Goal: Task Accomplishment & Management: Use online tool/utility

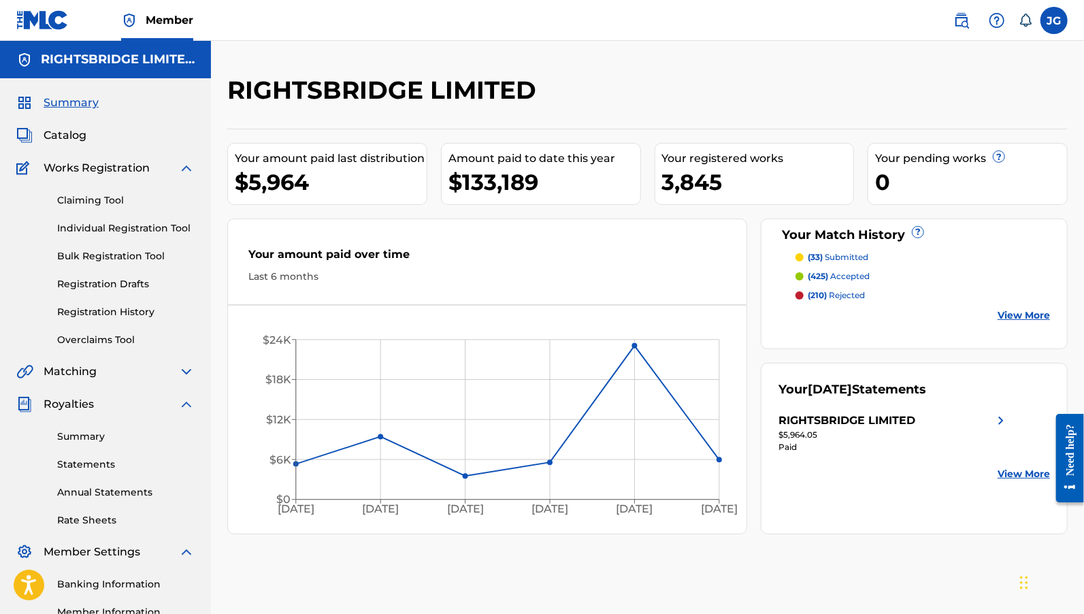
click at [190, 169] on img at bounding box center [186, 168] width 16 height 16
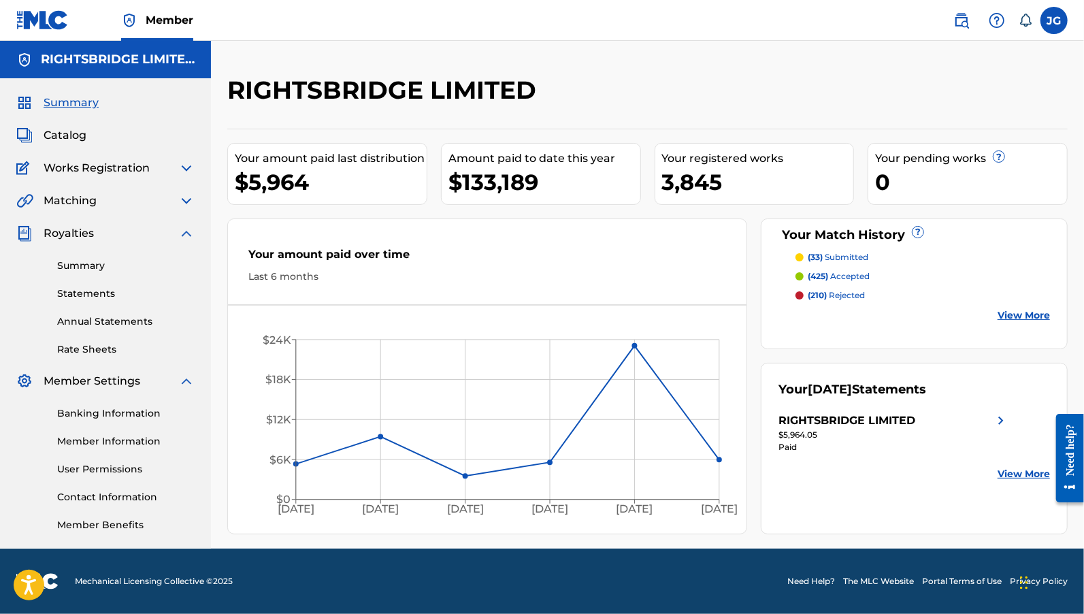
click at [188, 236] on img at bounding box center [186, 233] width 16 height 16
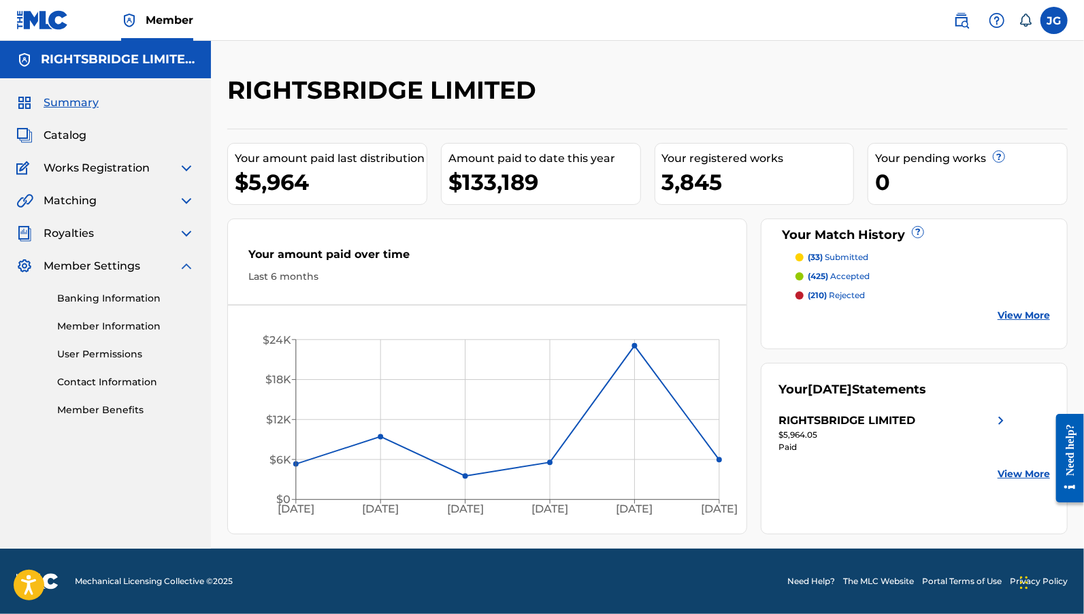
click at [188, 270] on img at bounding box center [186, 266] width 16 height 16
click at [186, 201] on img at bounding box center [186, 201] width 16 height 16
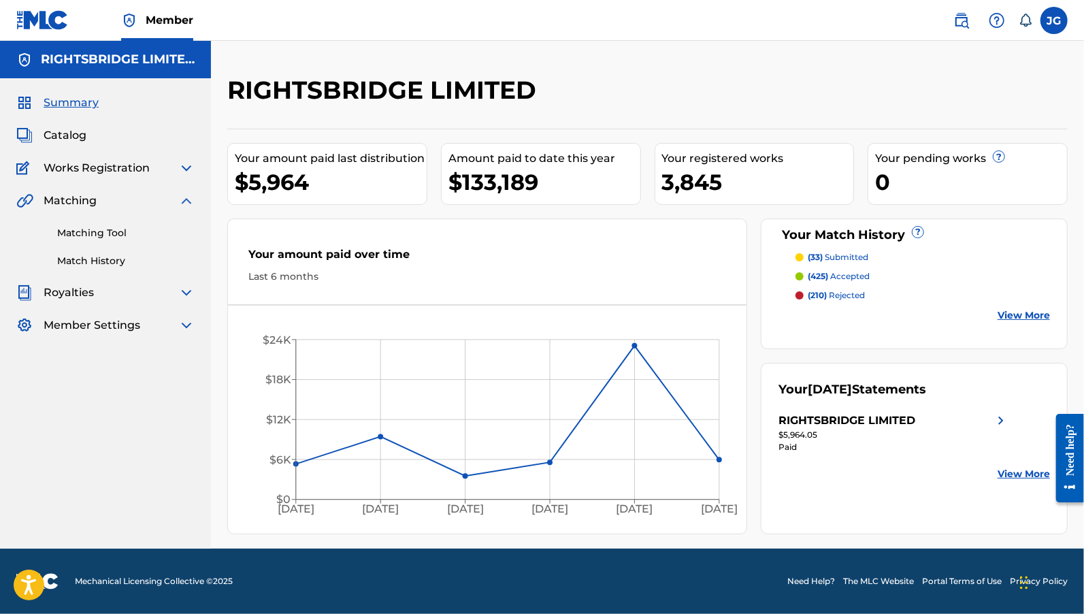
click at [121, 234] on link "Matching Tool" at bounding box center [125, 233] width 137 height 14
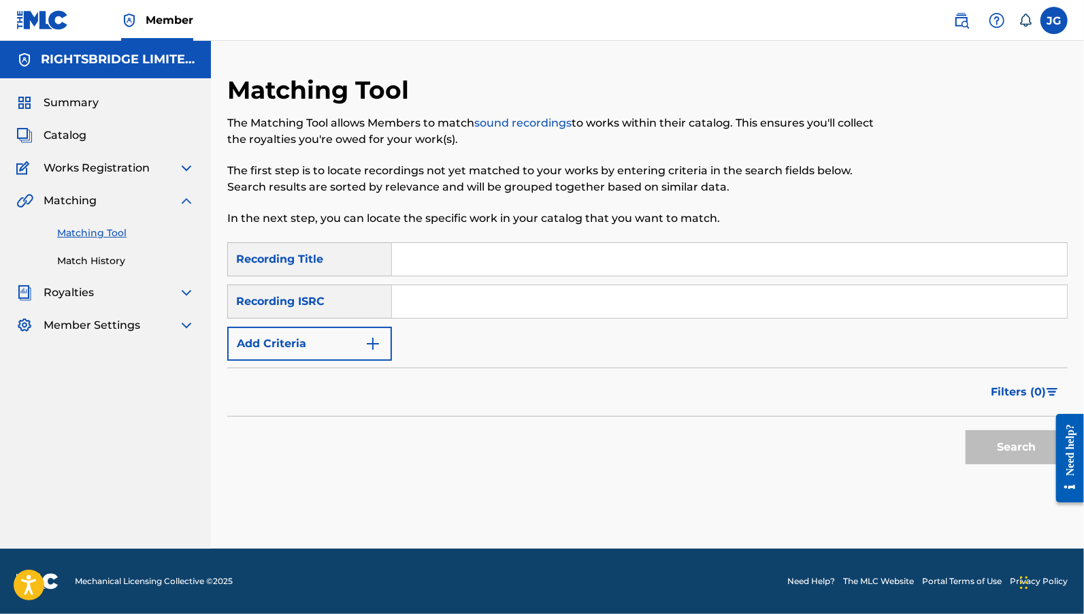
click at [354, 355] on button "Add Criteria" at bounding box center [309, 344] width 165 height 34
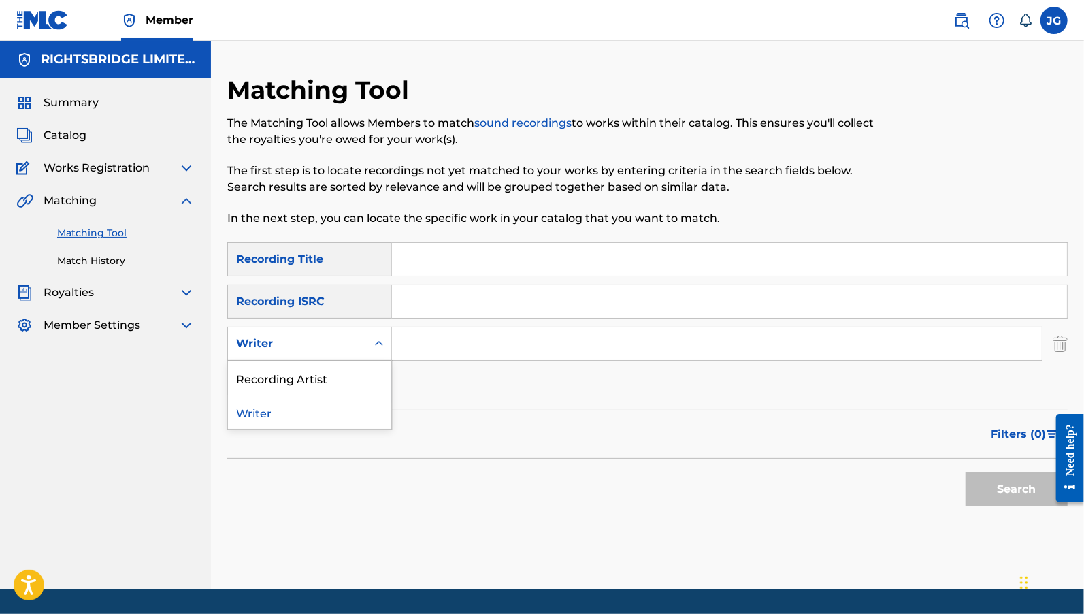
click at [348, 352] on div "Writer" at bounding box center [297, 344] width 139 height 26
click at [342, 387] on div "Recording Artist" at bounding box center [309, 378] width 163 height 34
click at [501, 351] on input "Search Form" at bounding box center [717, 343] width 650 height 33
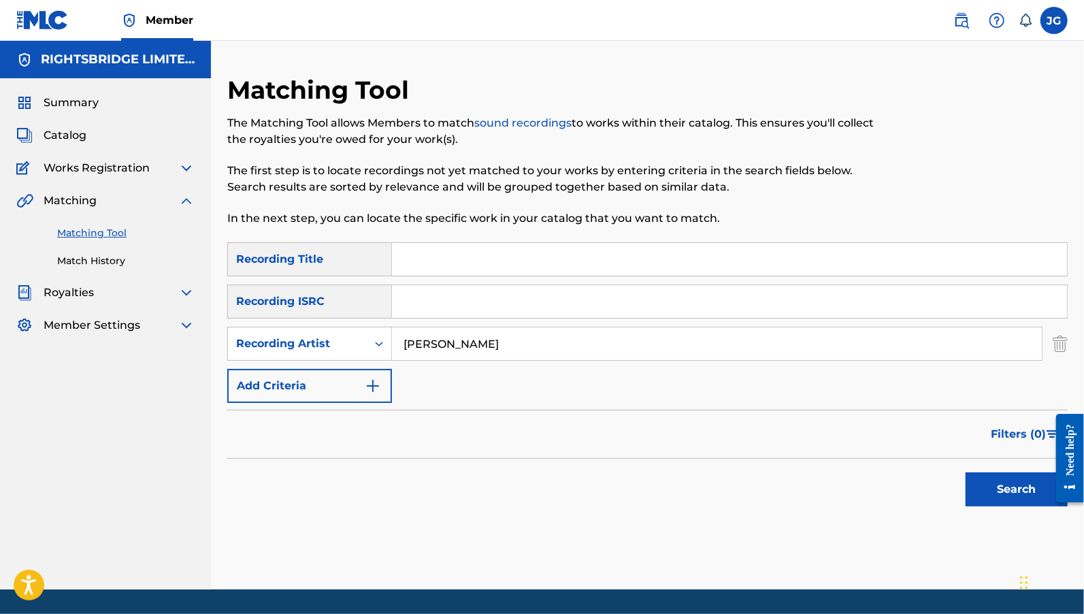
click at [1017, 505] on button "Search" at bounding box center [1017, 489] width 102 height 34
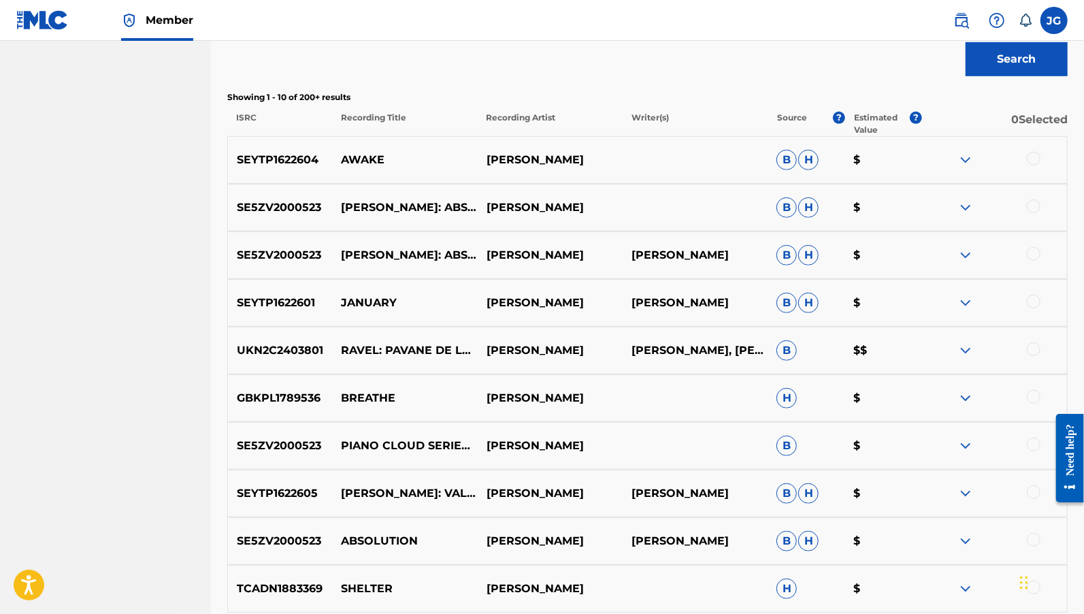
scroll to position [596, 0]
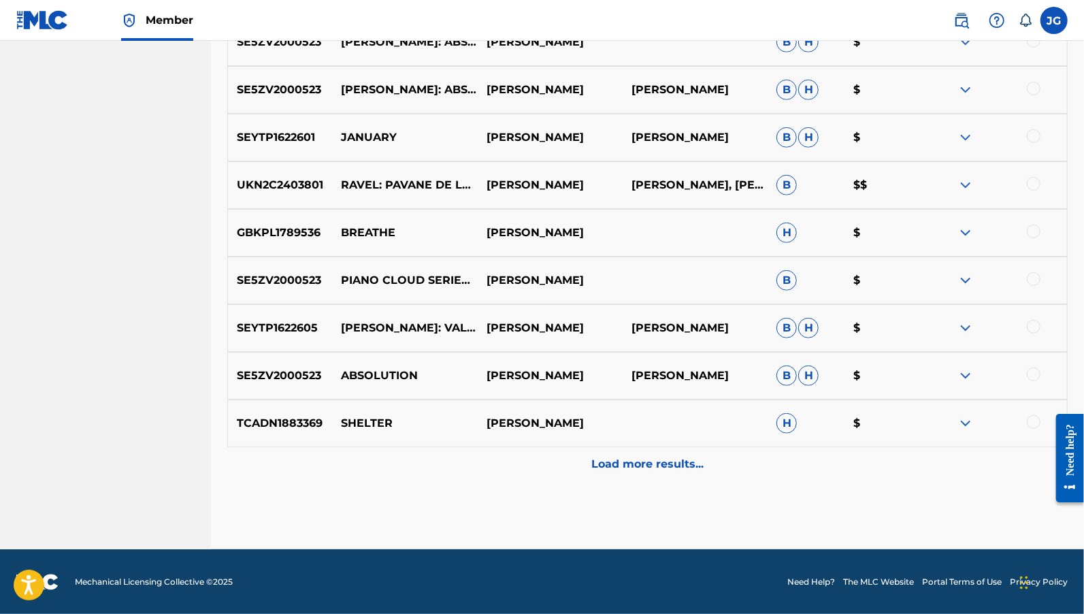
click at [640, 451] on div "Load more results..." at bounding box center [647, 464] width 841 height 34
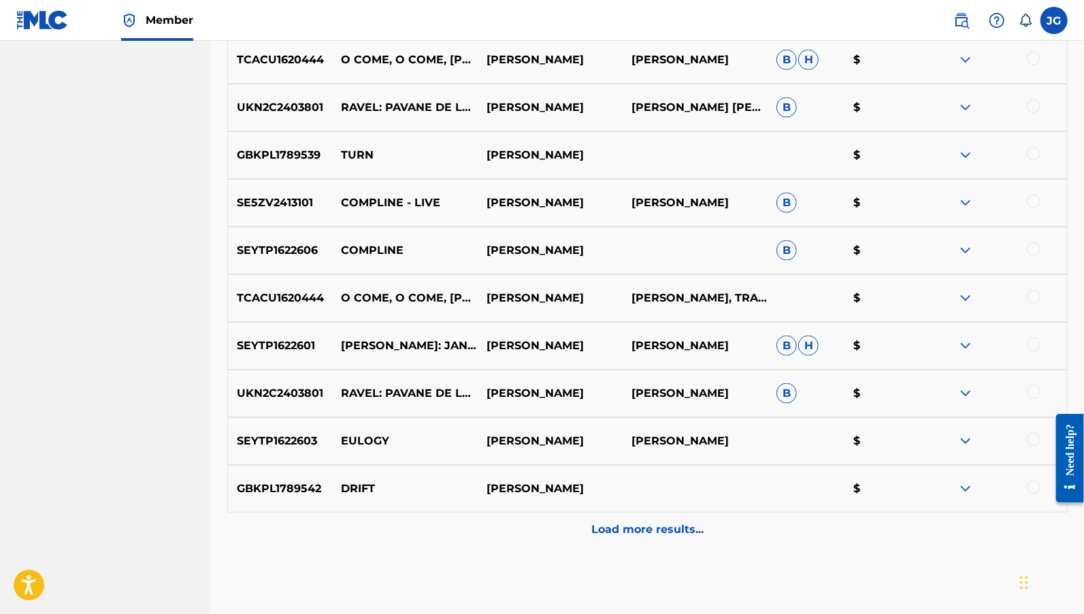
scroll to position [1072, 0]
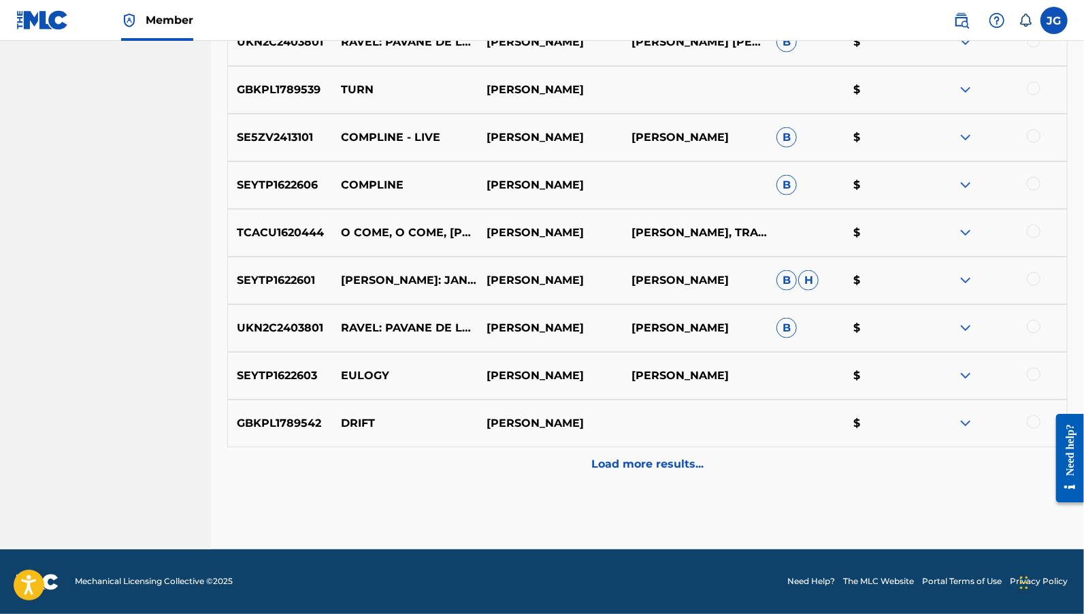
click at [640, 470] on p "Load more results..." at bounding box center [647, 464] width 112 height 16
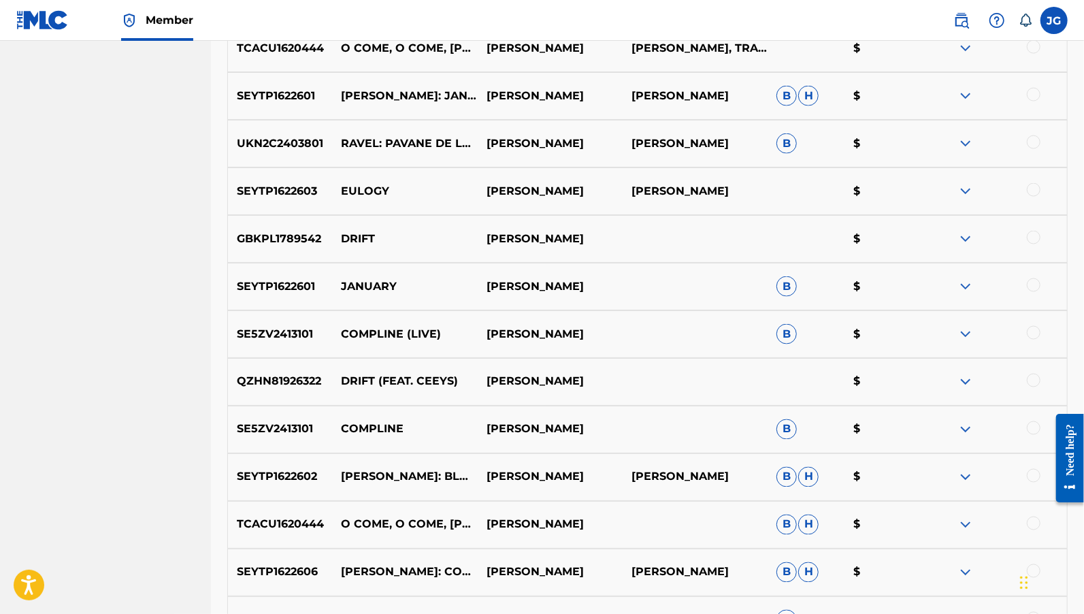
scroll to position [1548, 0]
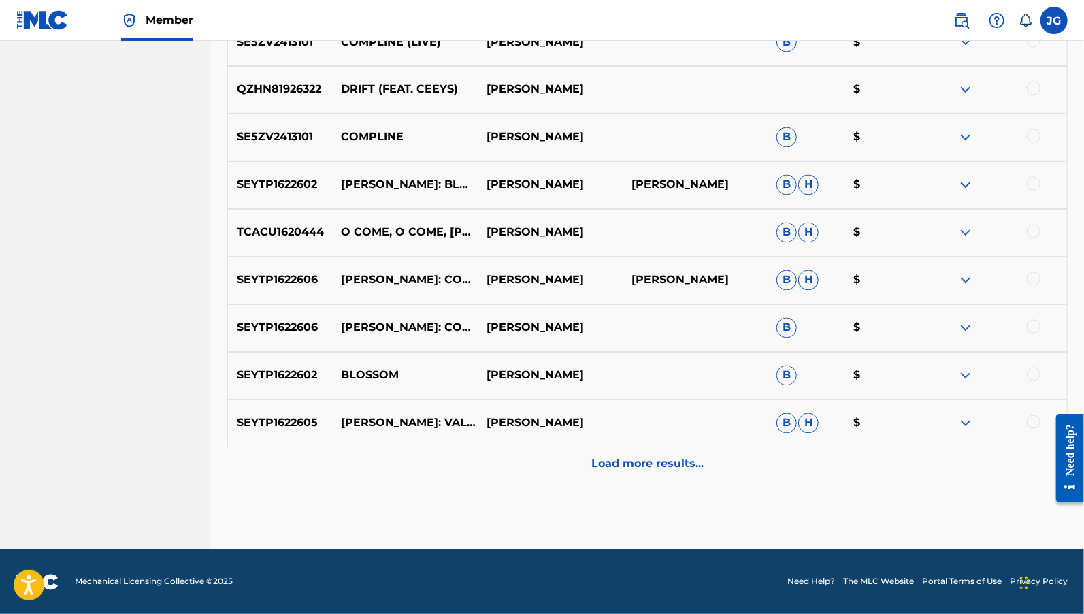
click at [655, 467] on p "Load more results..." at bounding box center [647, 464] width 112 height 16
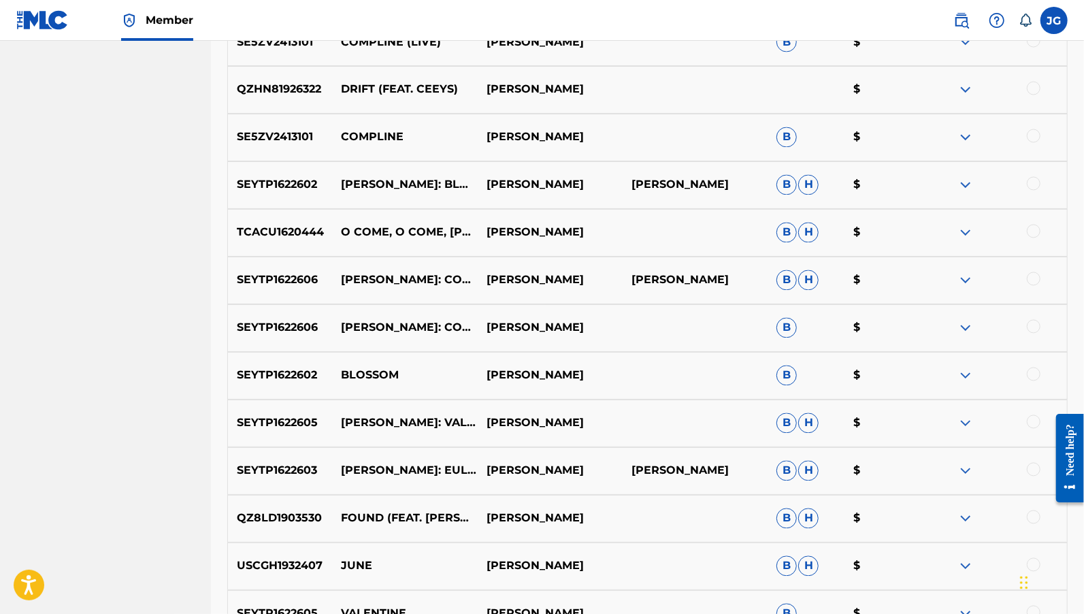
scroll to position [2025, 0]
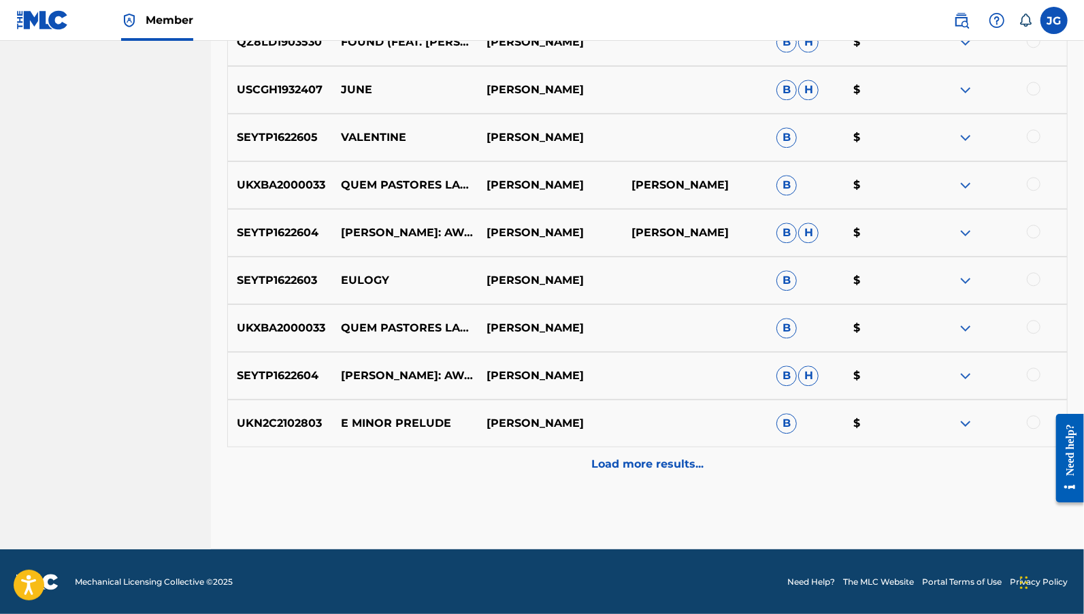
click at [633, 460] on p "Load more results..." at bounding box center [647, 464] width 112 height 16
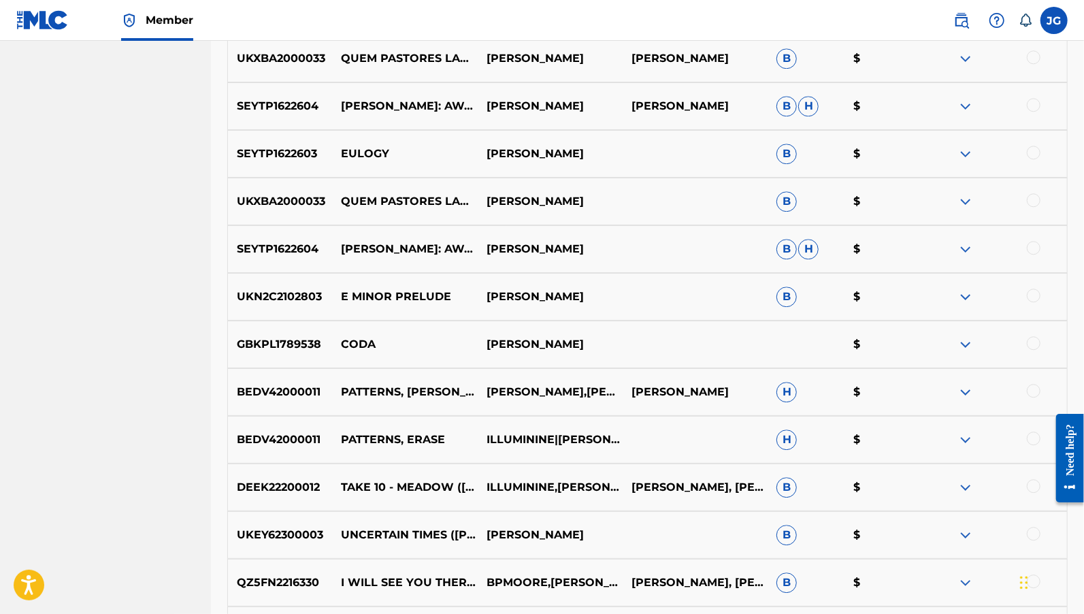
scroll to position [2501, 0]
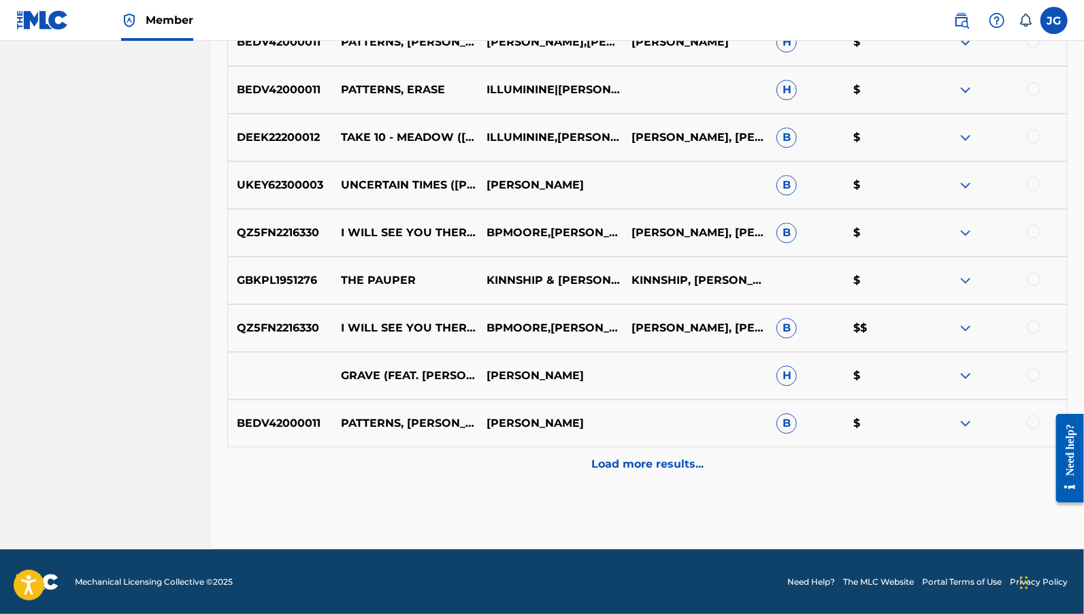
click at [647, 468] on p "Load more results..." at bounding box center [647, 464] width 112 height 16
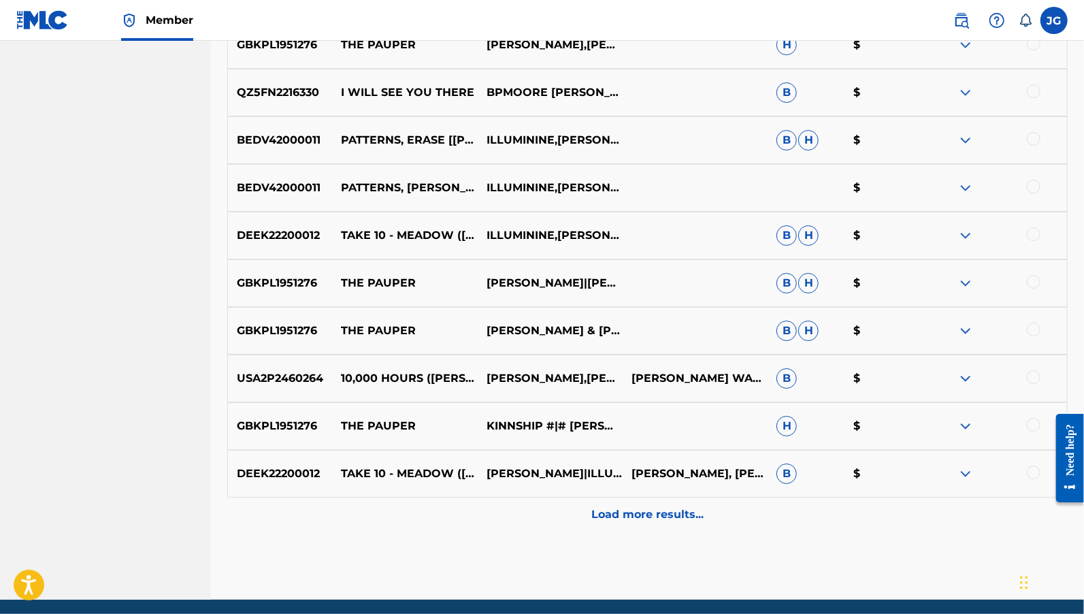
scroll to position [2933, 0]
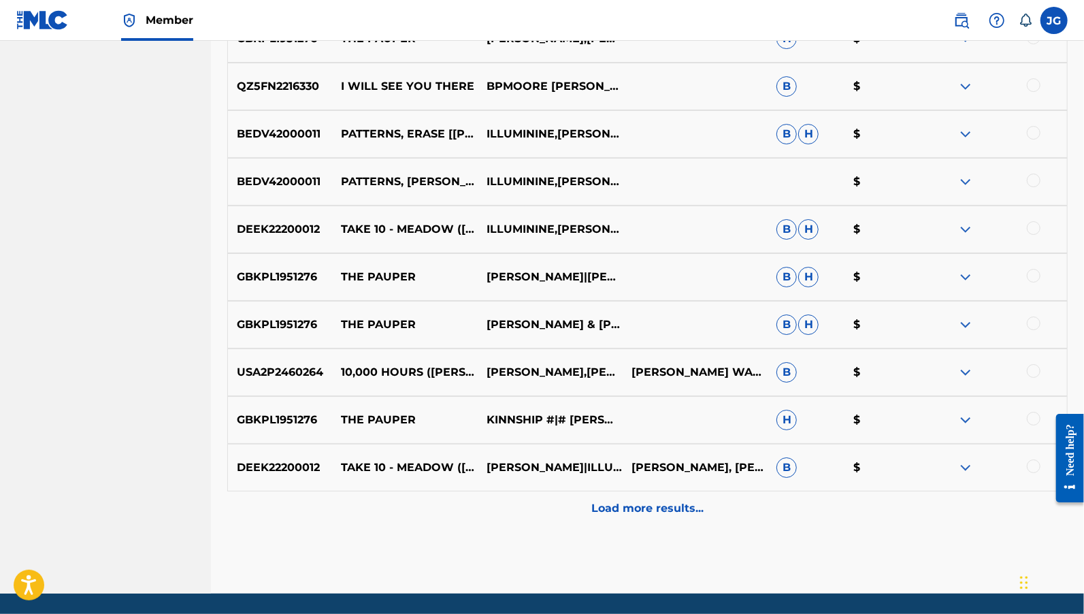
click at [614, 510] on p "Load more results..." at bounding box center [647, 508] width 112 height 16
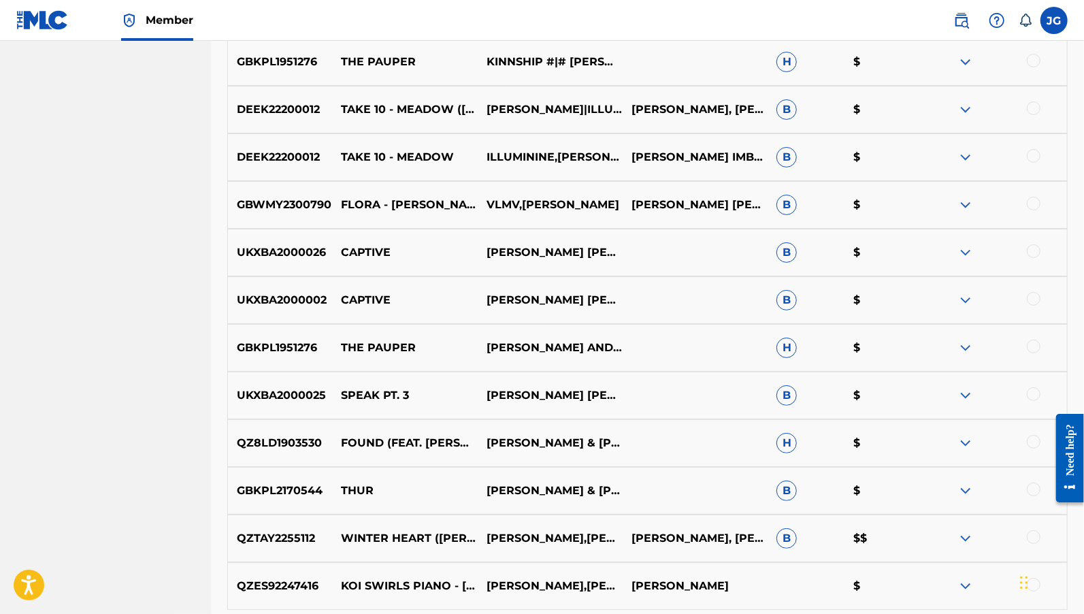
scroll to position [3454, 0]
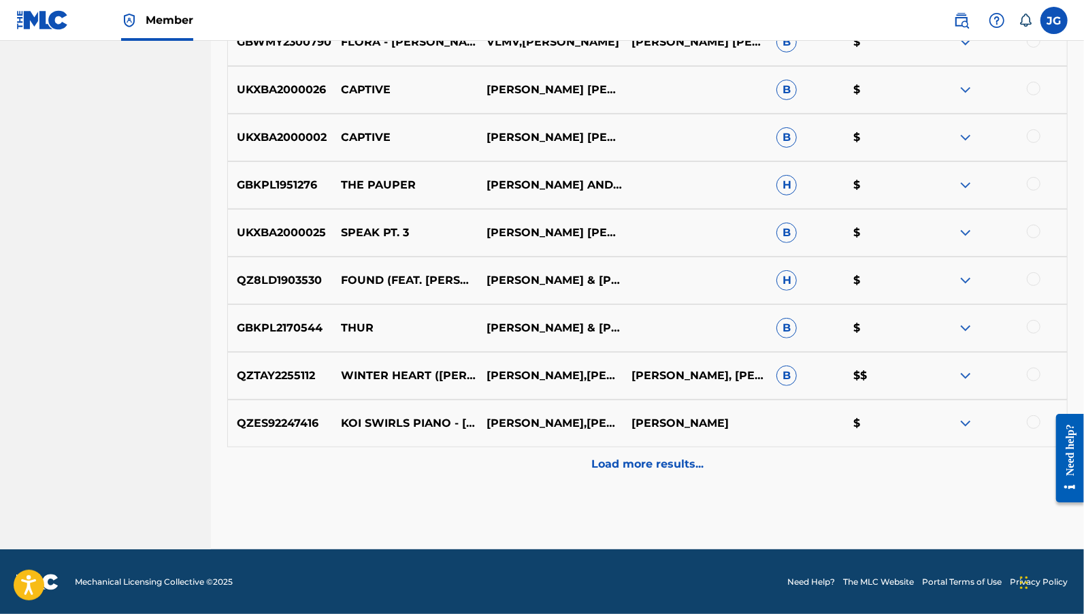
click at [661, 472] on div "Load more results..." at bounding box center [647, 464] width 841 height 34
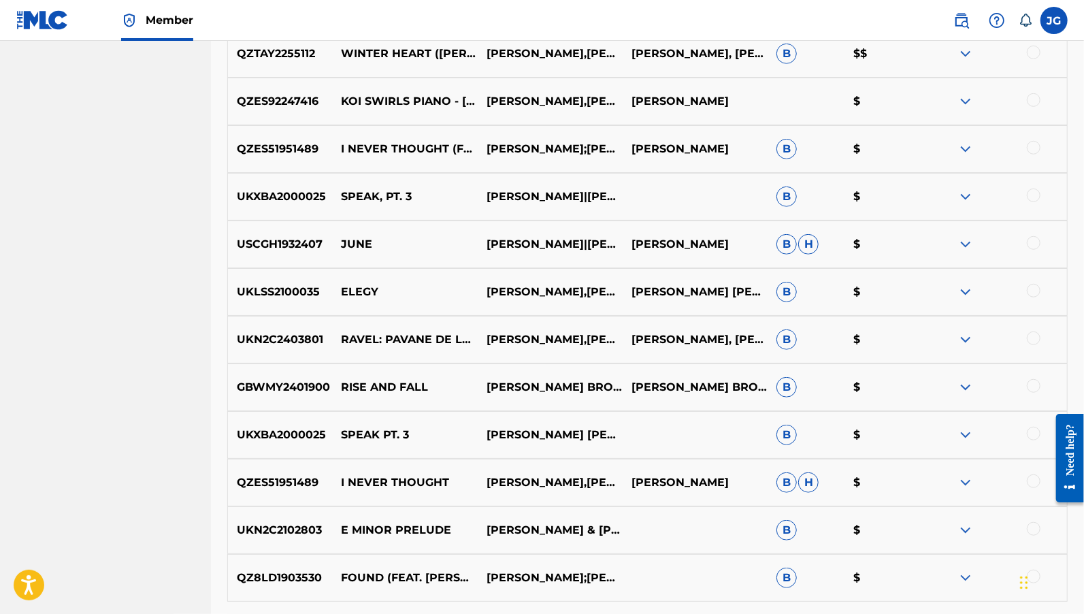
scroll to position [3930, 0]
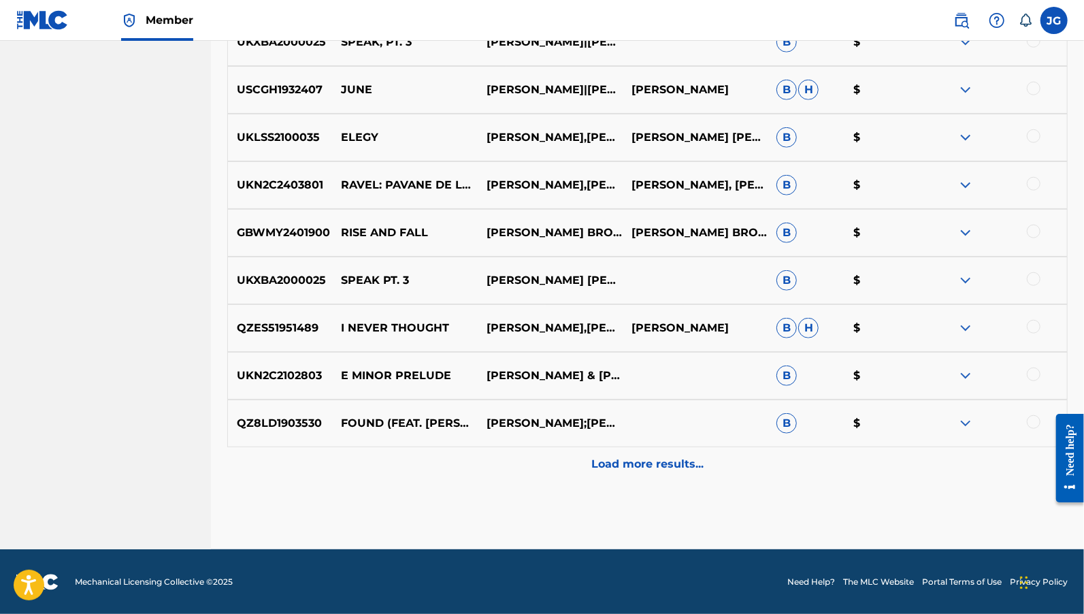
click at [636, 462] on p "Load more results..." at bounding box center [647, 464] width 112 height 16
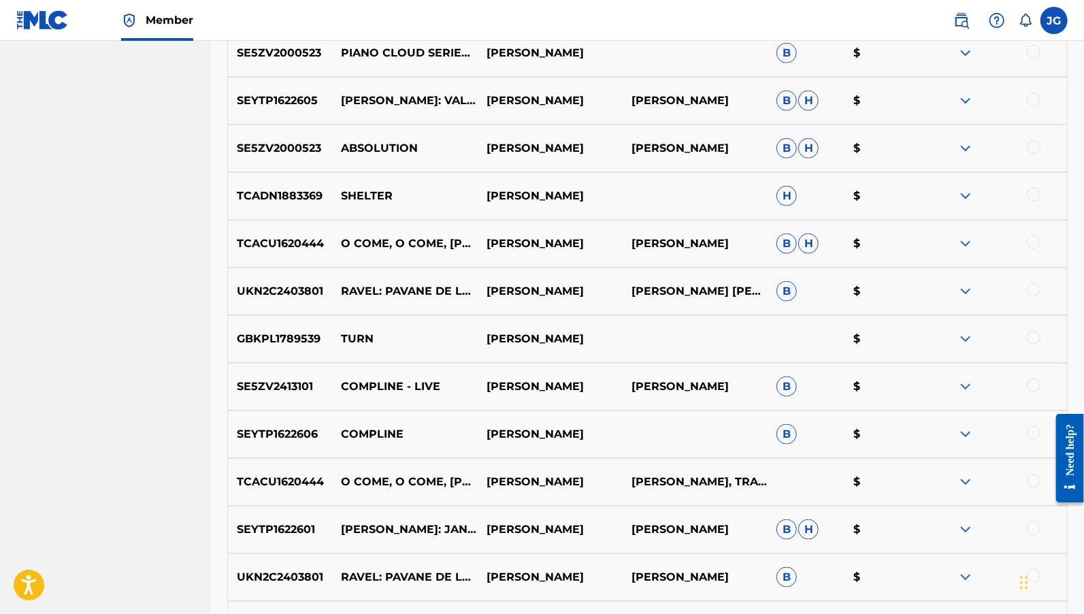
scroll to position [0, 0]
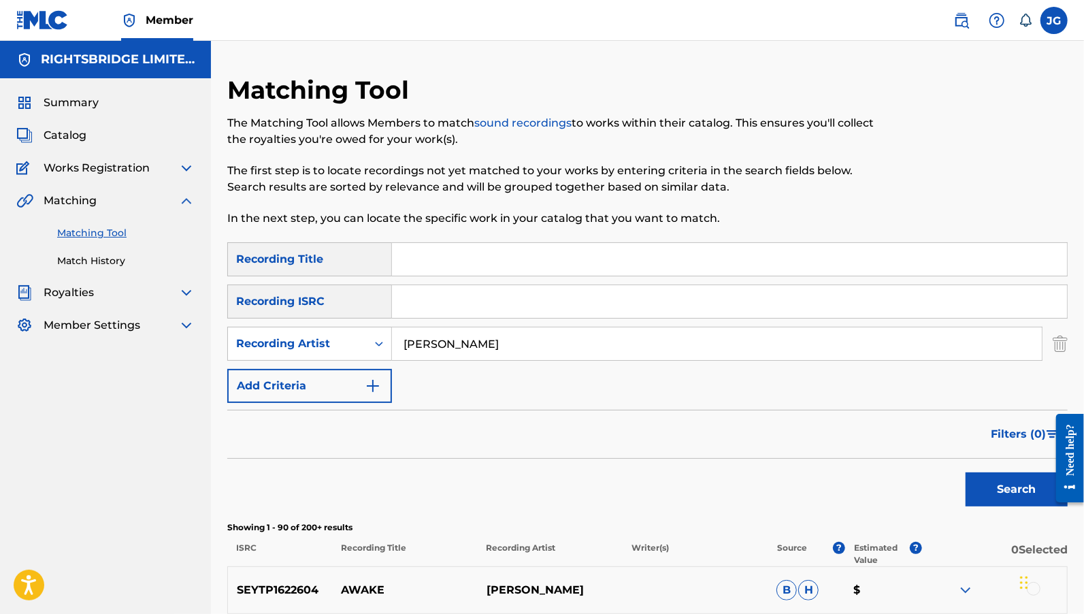
click at [485, 351] on input "Simeon Walker" at bounding box center [717, 343] width 650 height 33
type input "We Were Promised Jetpacks"
click at [966, 472] on button "Search" at bounding box center [1017, 489] width 102 height 34
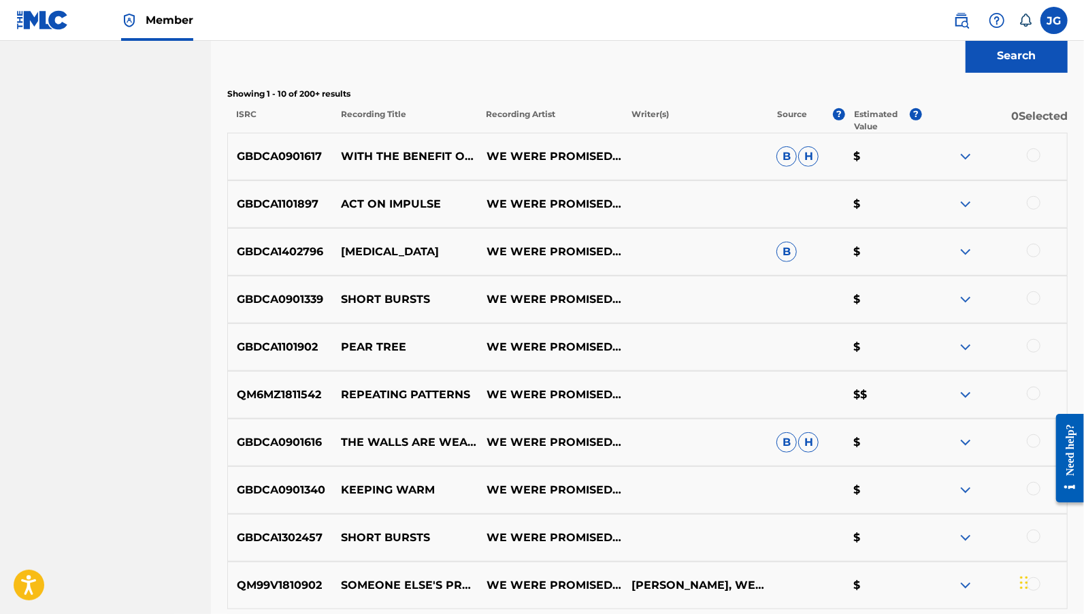
scroll to position [484, 0]
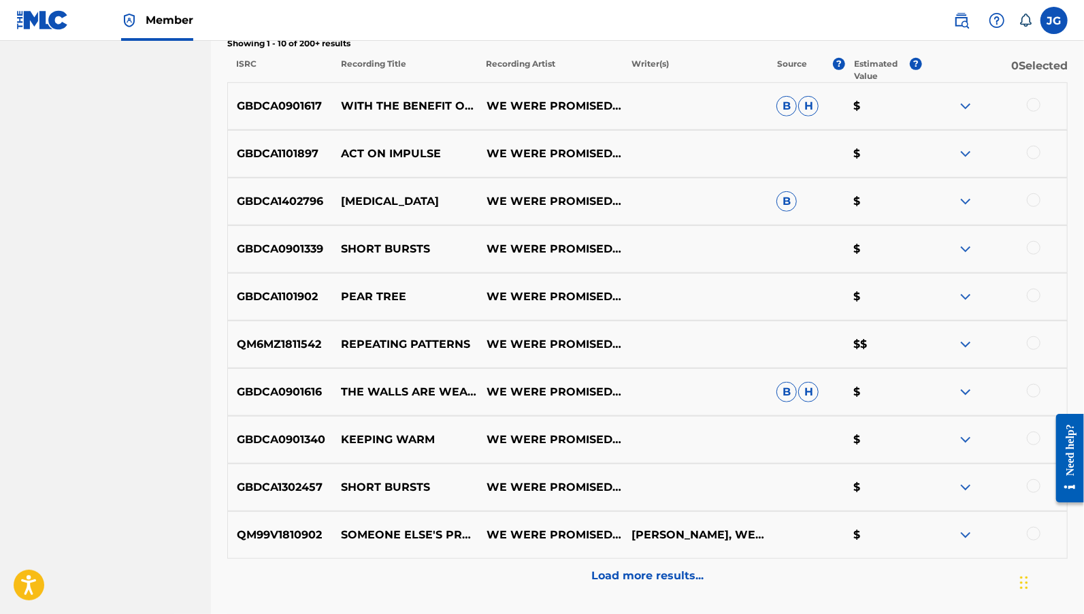
click at [669, 583] on p "Load more results..." at bounding box center [647, 576] width 112 height 16
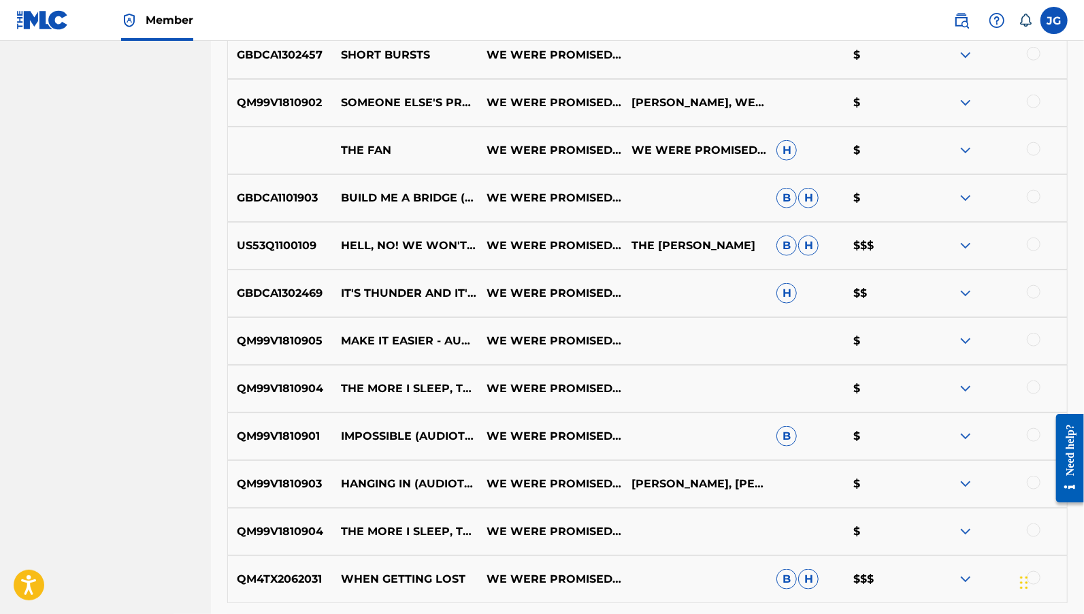
scroll to position [1072, 0]
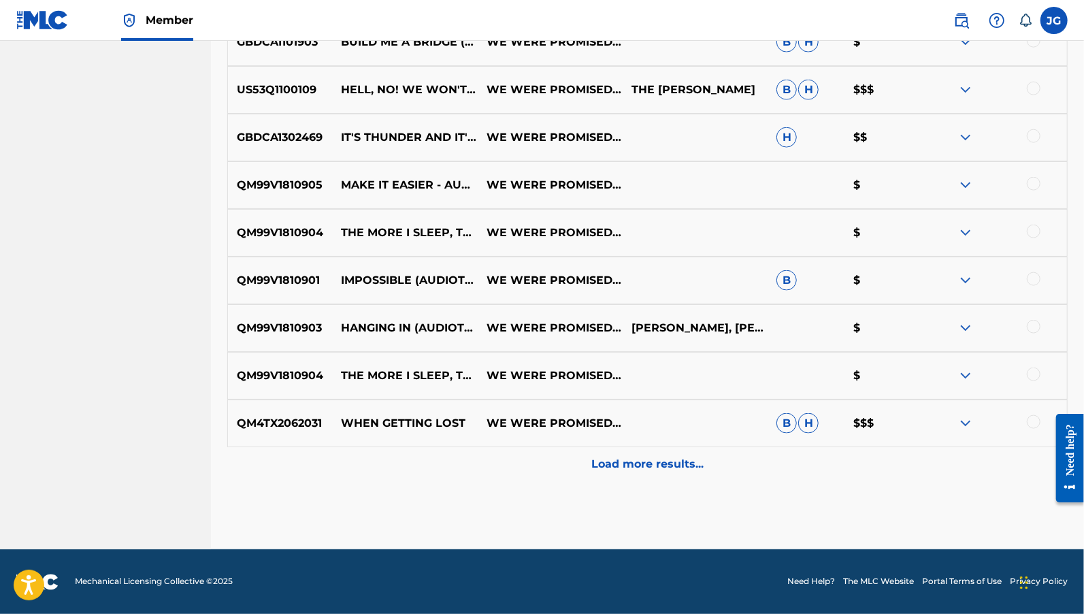
click at [658, 478] on div "Load more results..." at bounding box center [647, 464] width 841 height 34
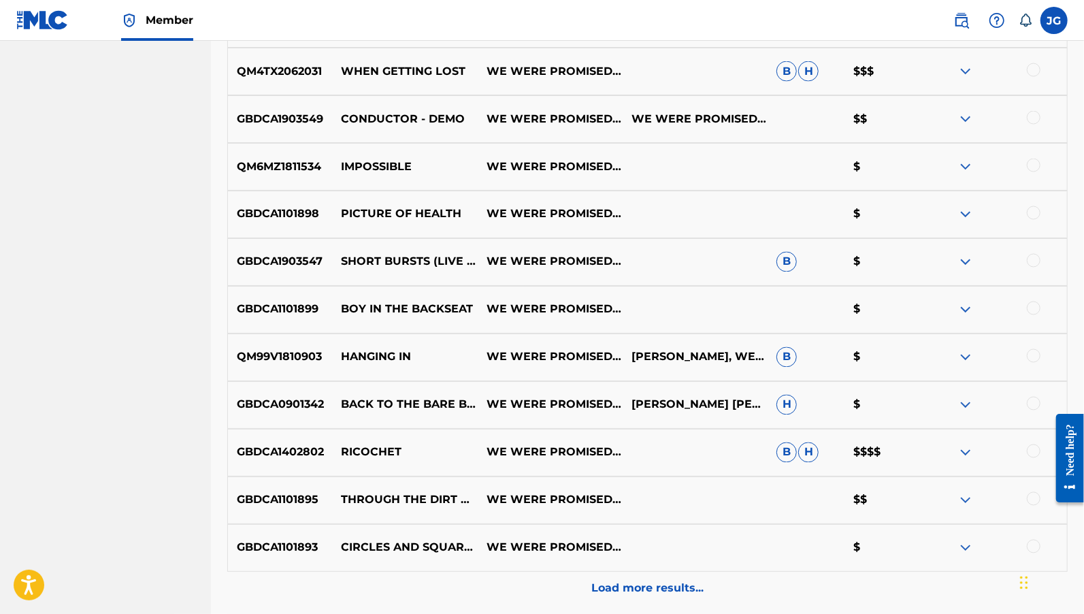
scroll to position [1544, 0]
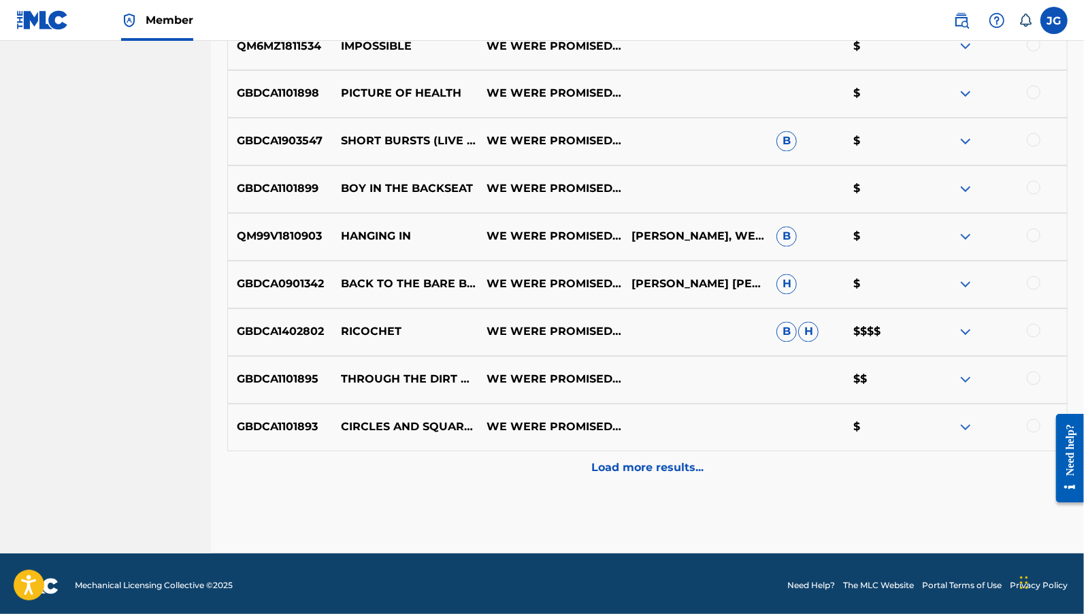
click at [641, 469] on p "Load more results..." at bounding box center [647, 468] width 112 height 16
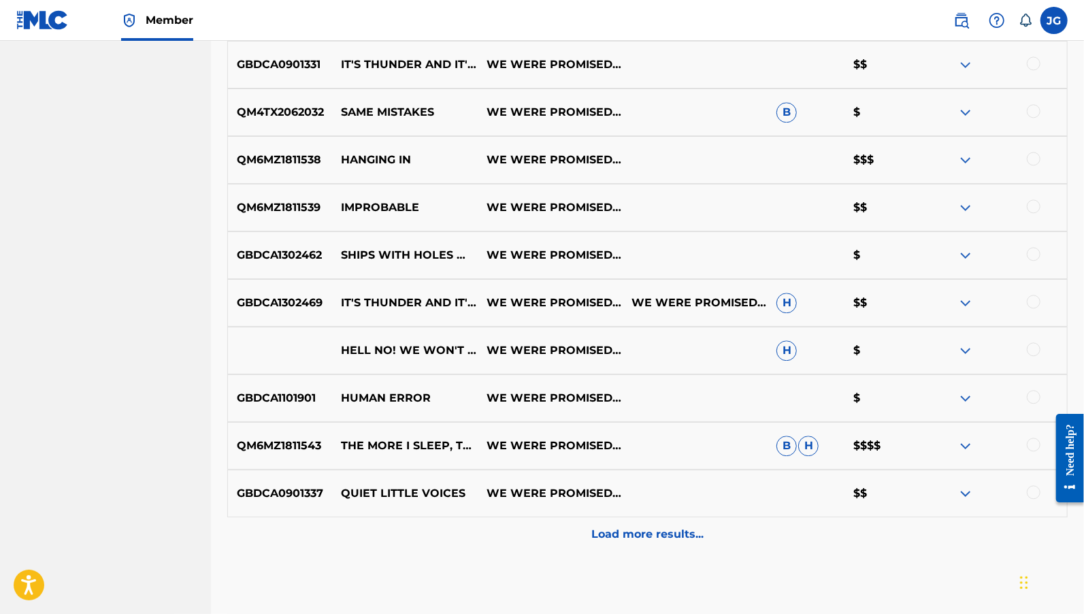
scroll to position [2025, 0]
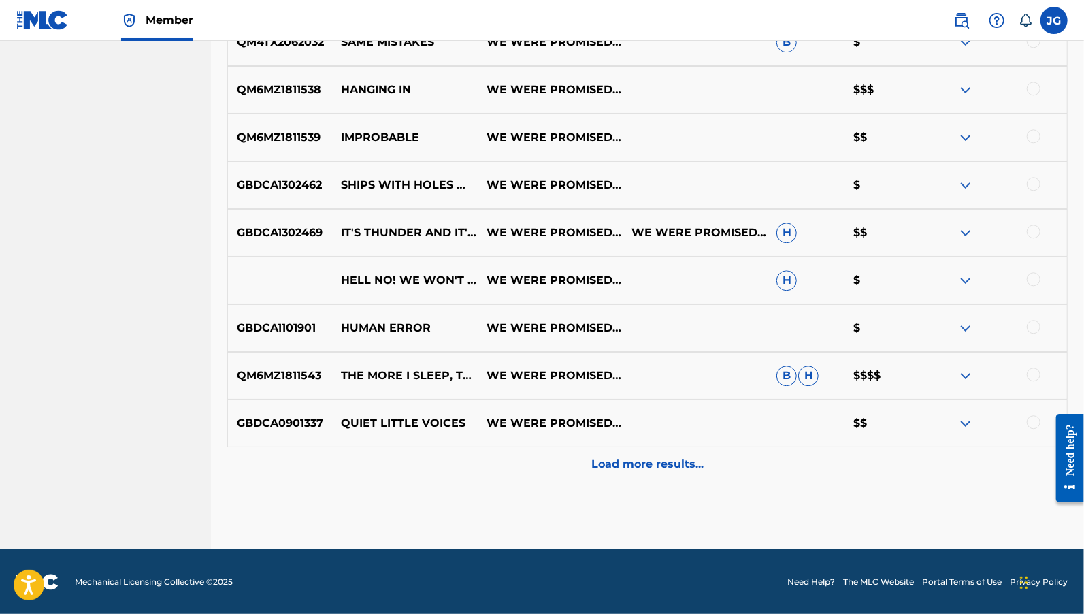
click at [598, 472] on div "Load more results..." at bounding box center [647, 464] width 841 height 34
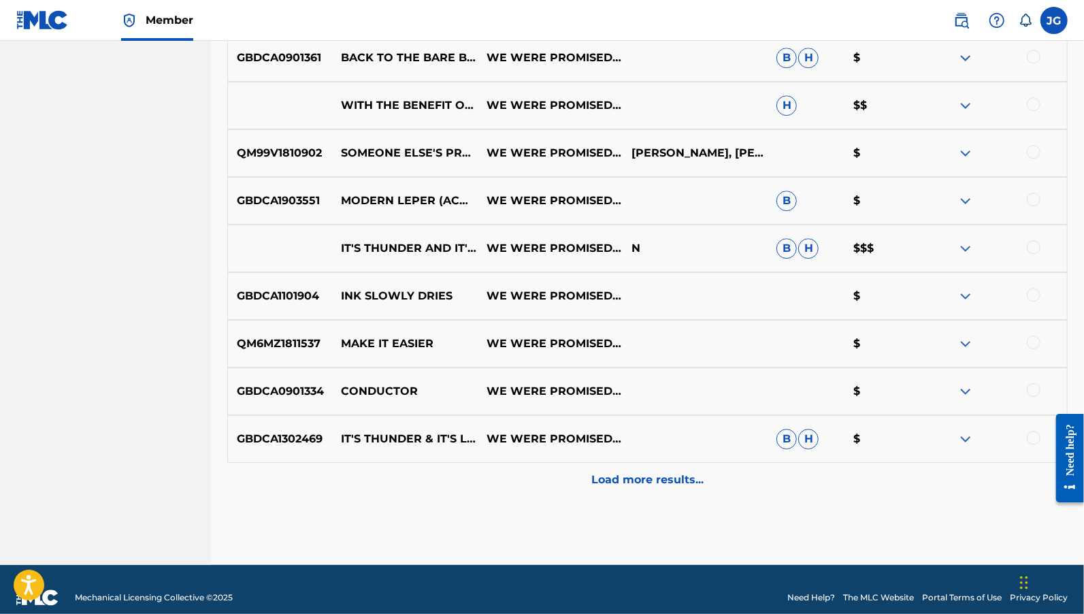
scroll to position [2501, 0]
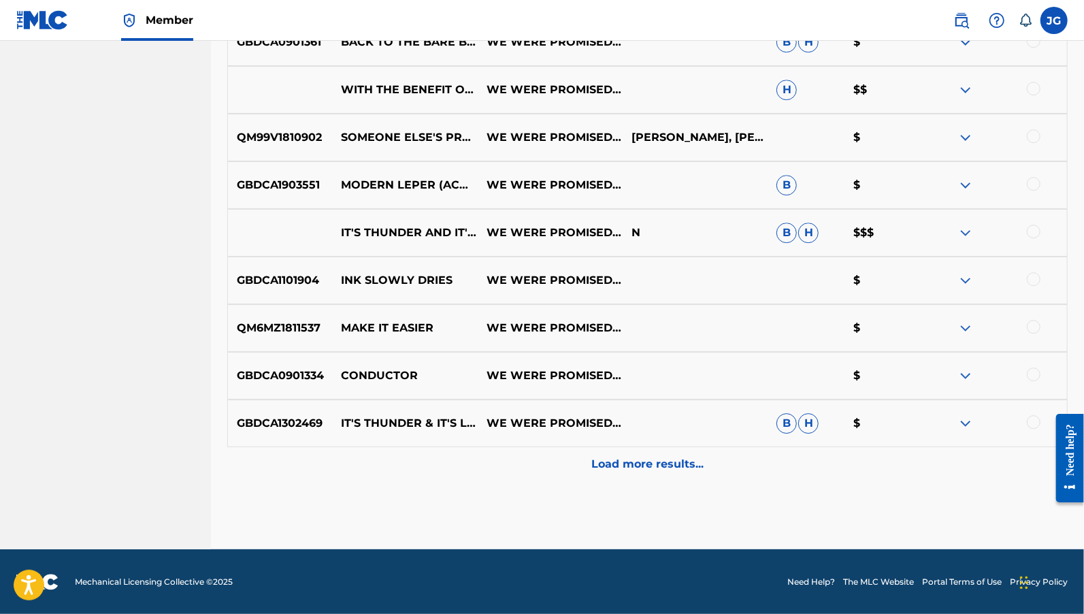
click at [687, 466] on p "Load more results..." at bounding box center [647, 464] width 112 height 16
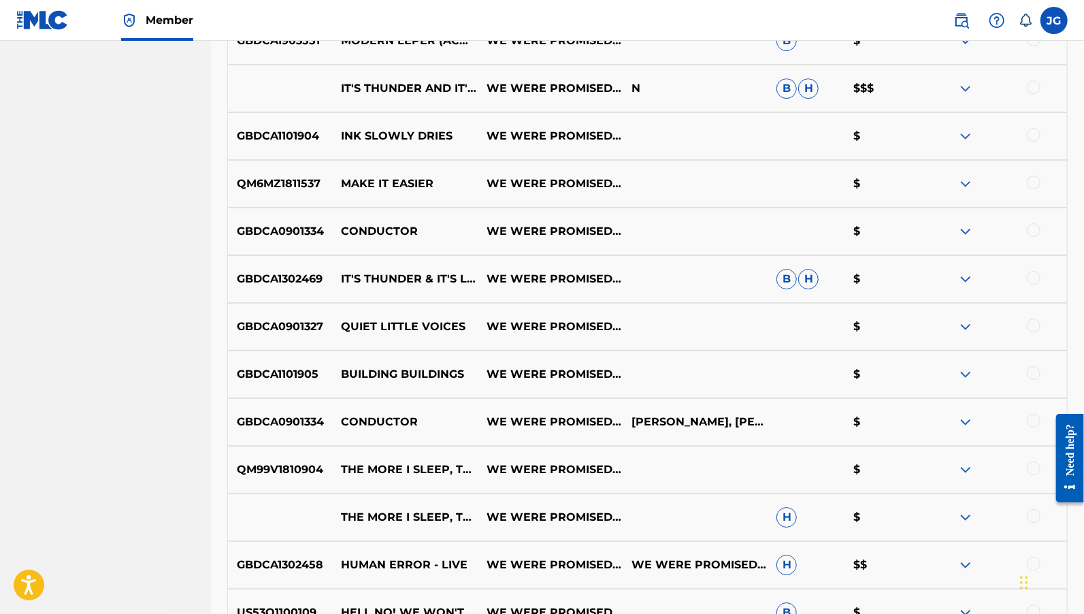
scroll to position [2978, 0]
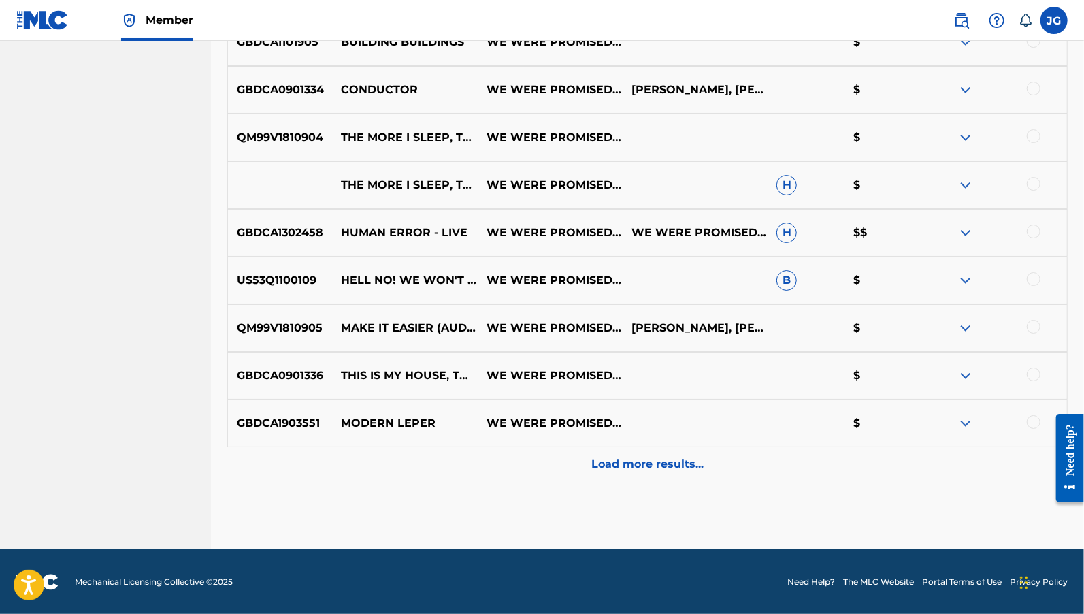
click at [660, 459] on p "Load more results..." at bounding box center [647, 464] width 112 height 16
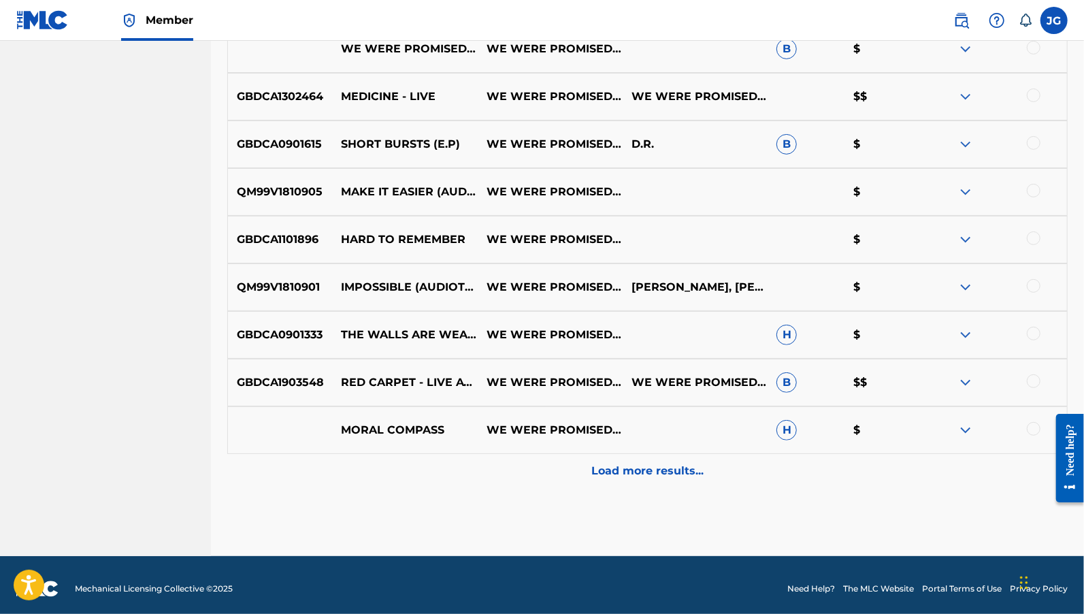
scroll to position [3454, 0]
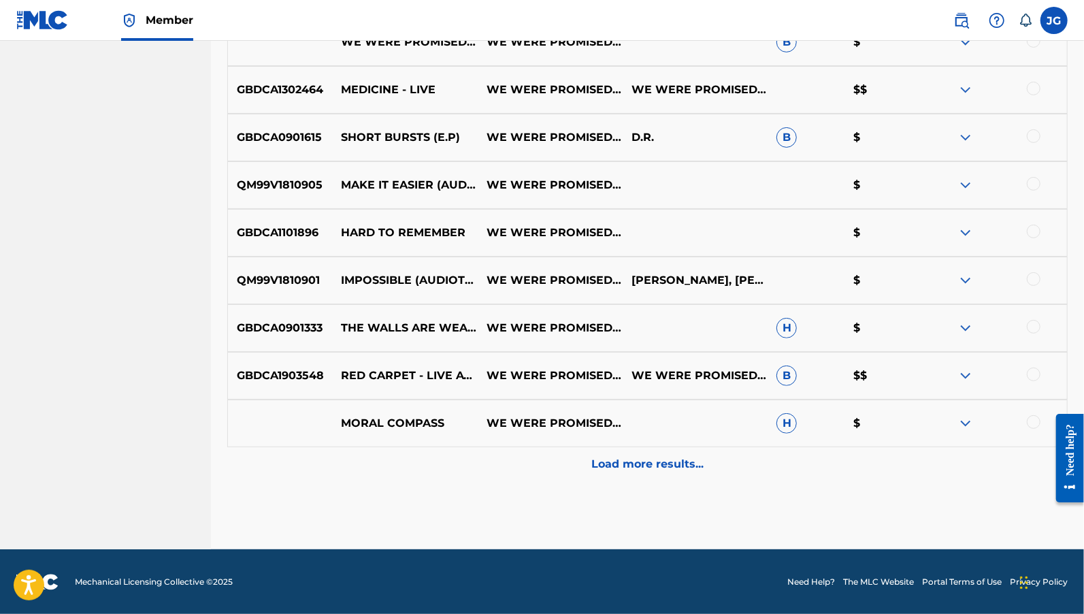
click at [643, 457] on p "Load more results..." at bounding box center [647, 464] width 112 height 16
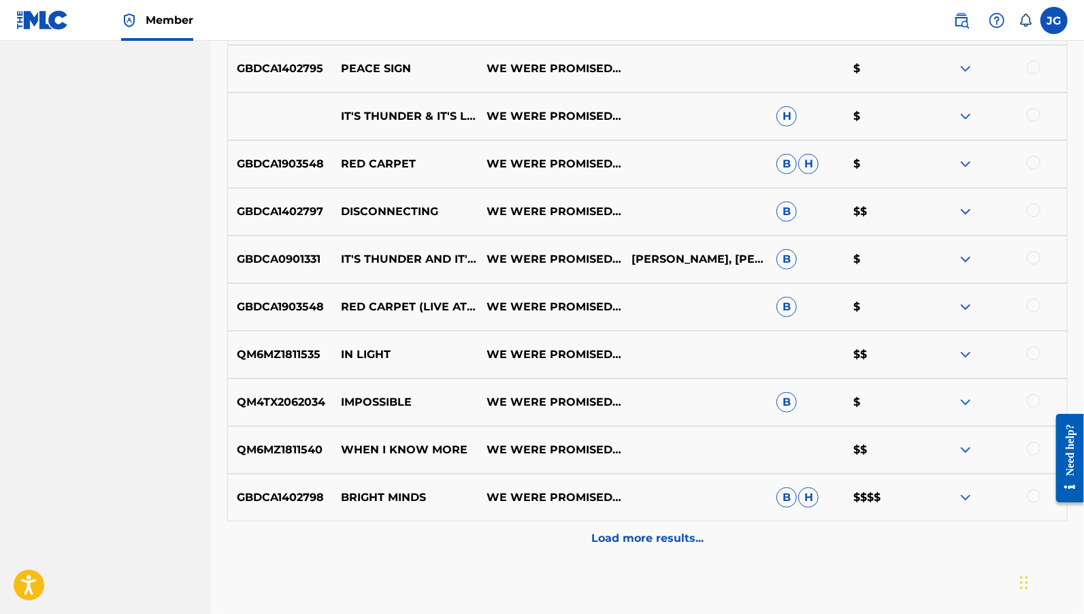
scroll to position [3930, 0]
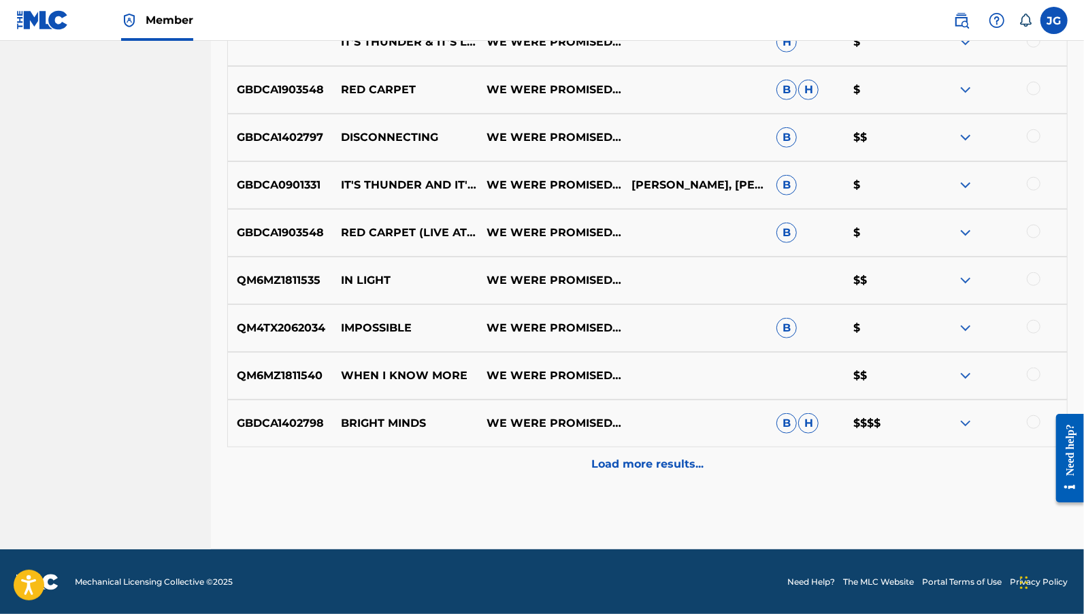
click at [629, 459] on p "Load more results..." at bounding box center [647, 464] width 112 height 16
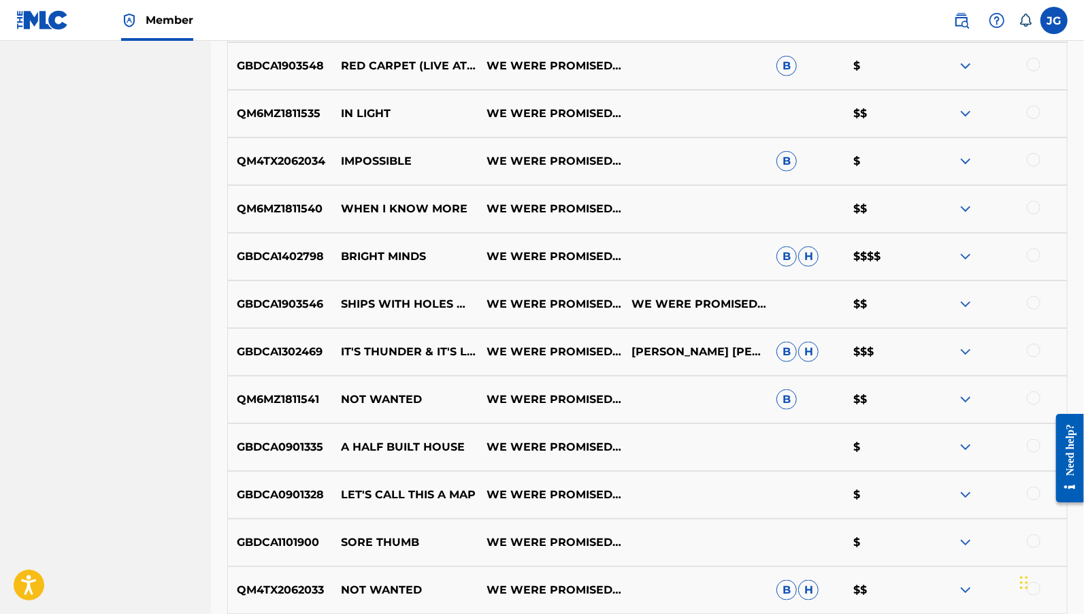
scroll to position [4407, 0]
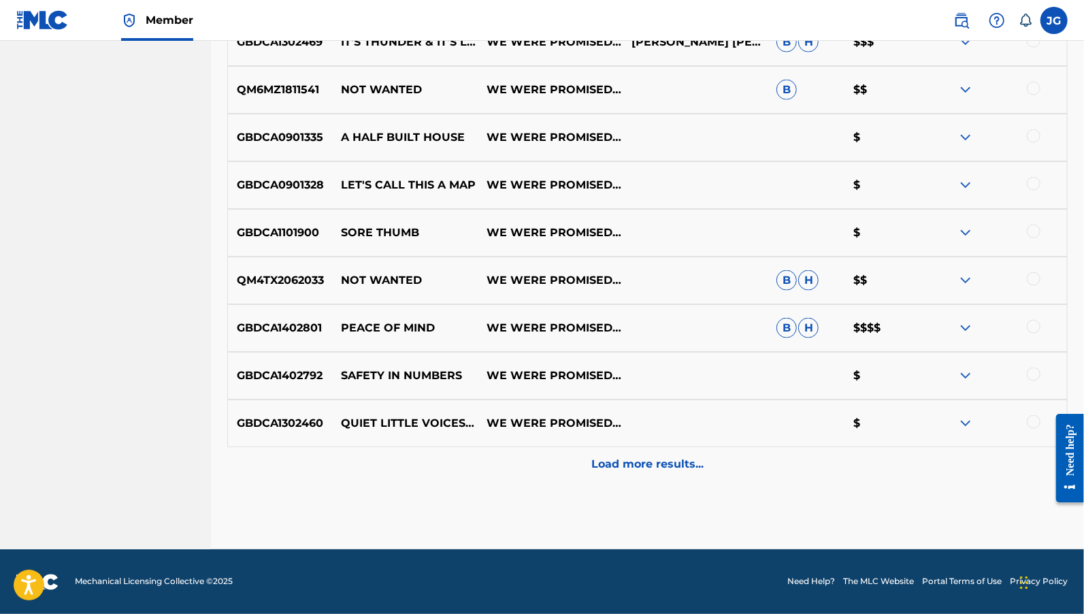
click at [662, 470] on p "Load more results..." at bounding box center [647, 464] width 112 height 16
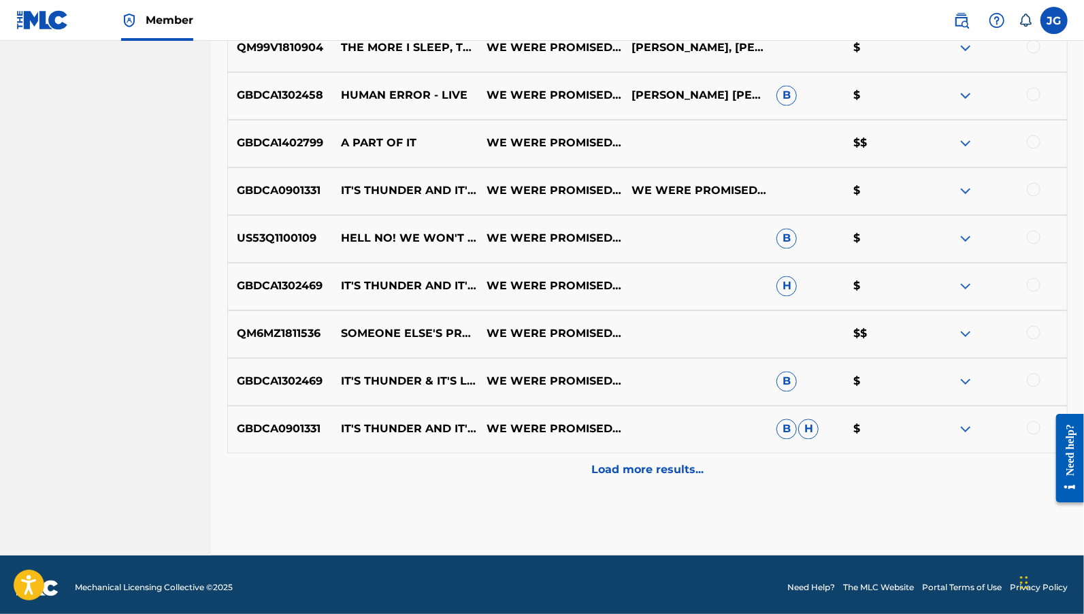
scroll to position [4883, 0]
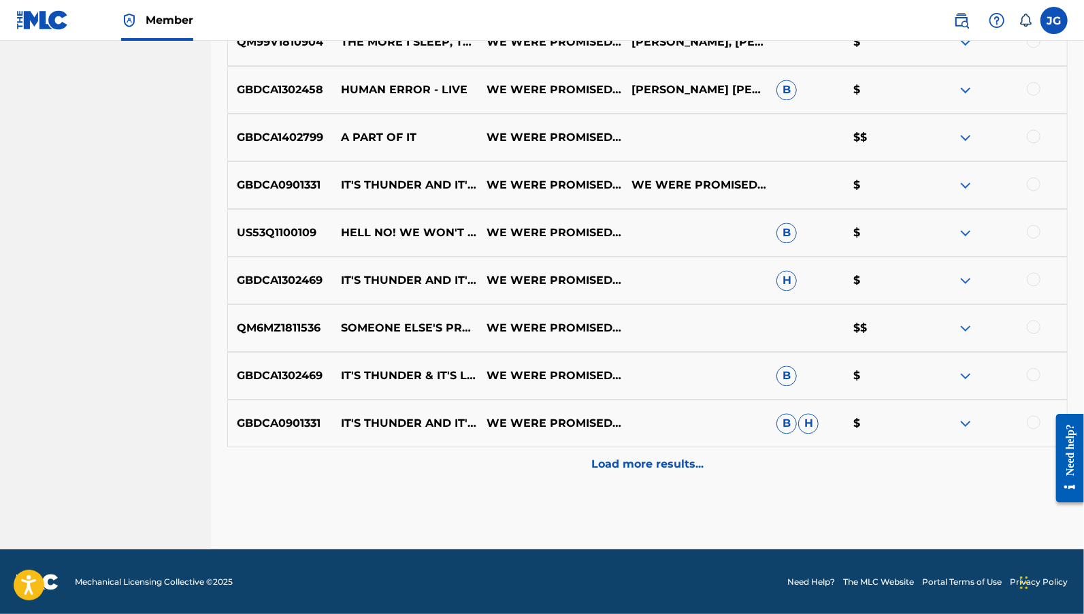
click at [657, 459] on p "Load more results..." at bounding box center [647, 464] width 112 height 16
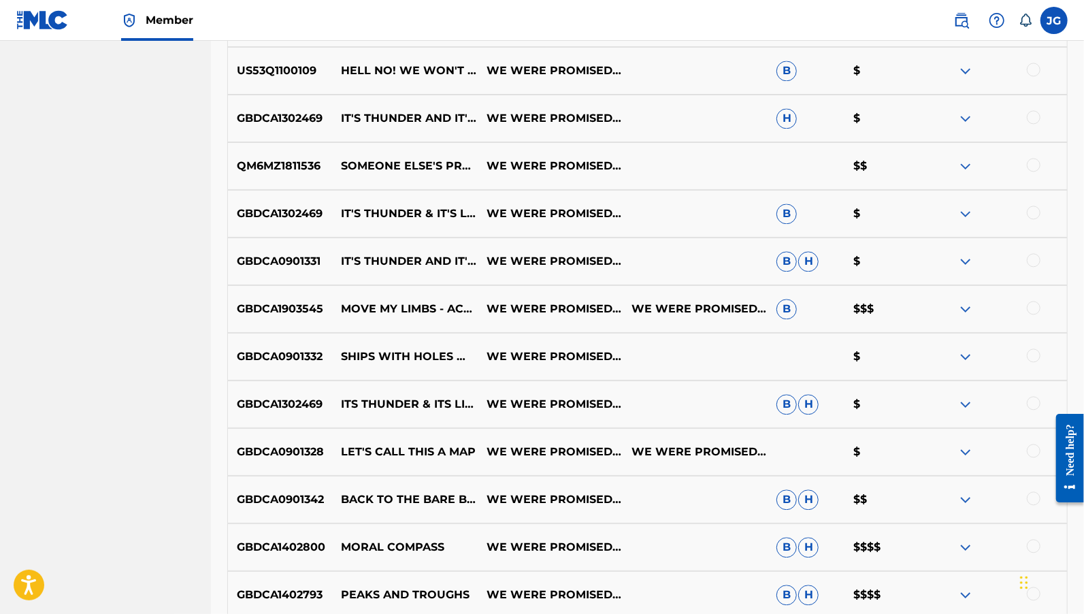
scroll to position [5360, 0]
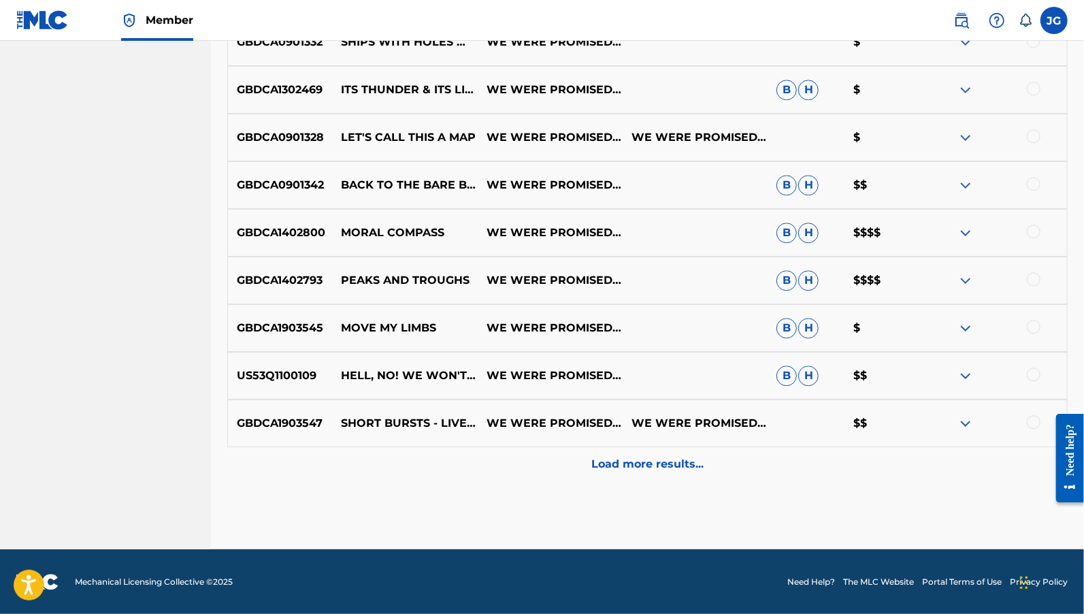
click at [646, 457] on p "Load more results..." at bounding box center [647, 464] width 112 height 16
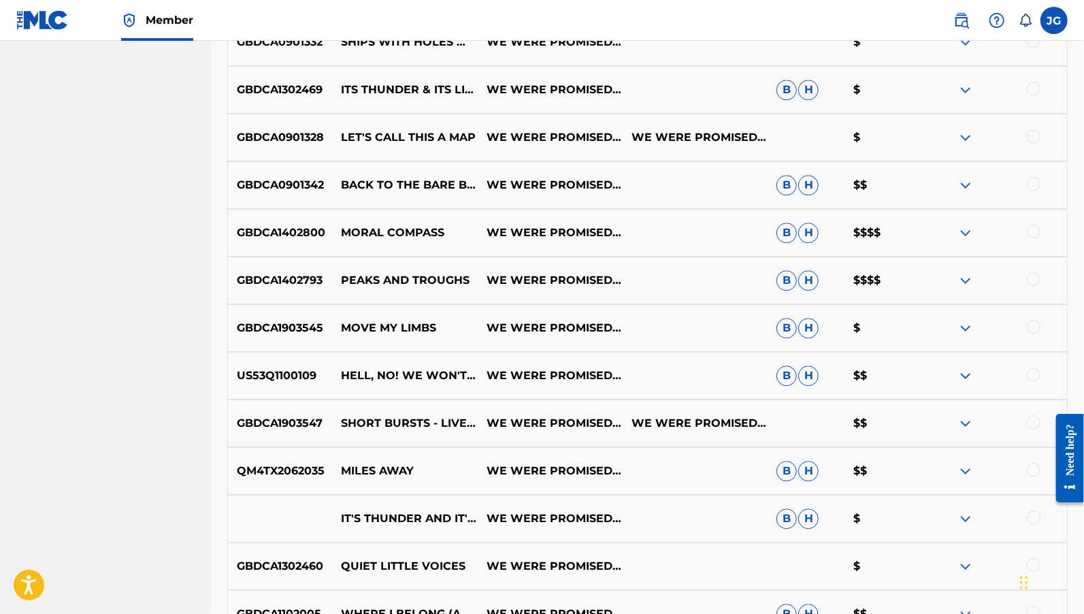
scroll to position [5836, 0]
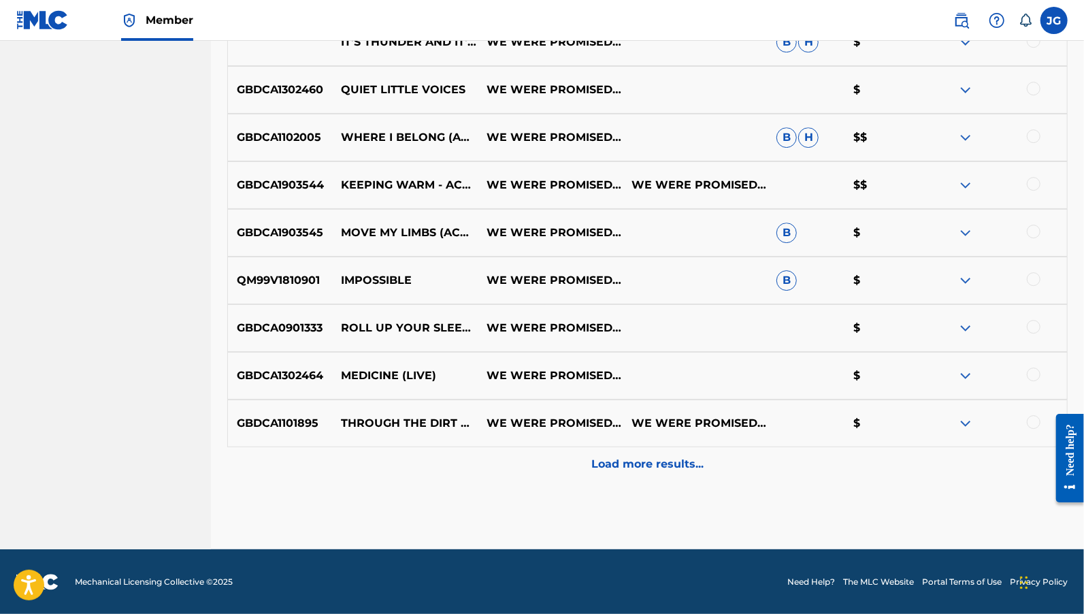
click at [640, 468] on p "Load more results..." at bounding box center [647, 464] width 112 height 16
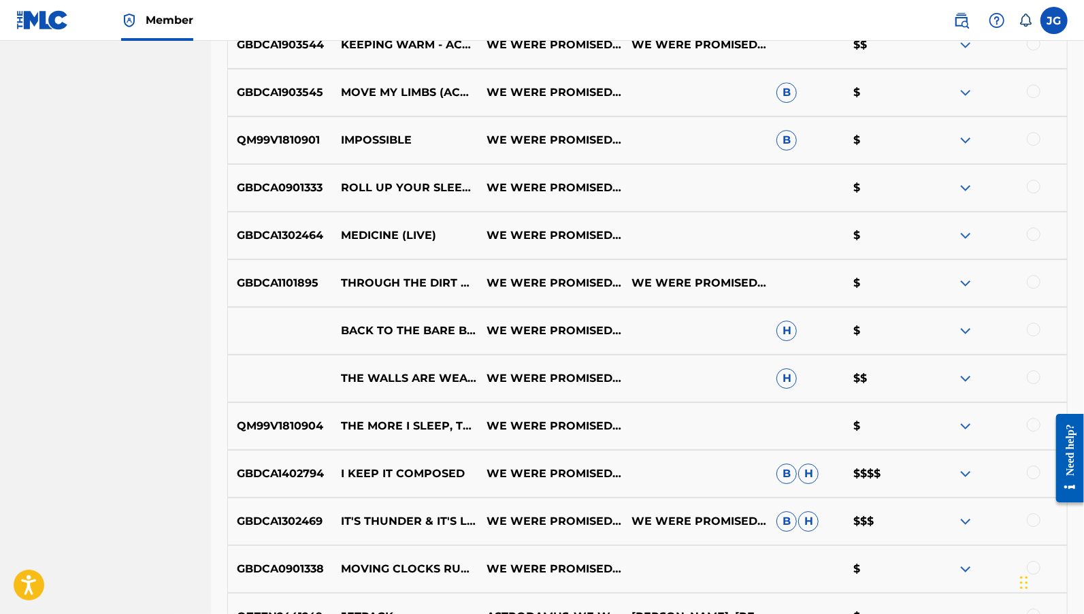
scroll to position [6312, 0]
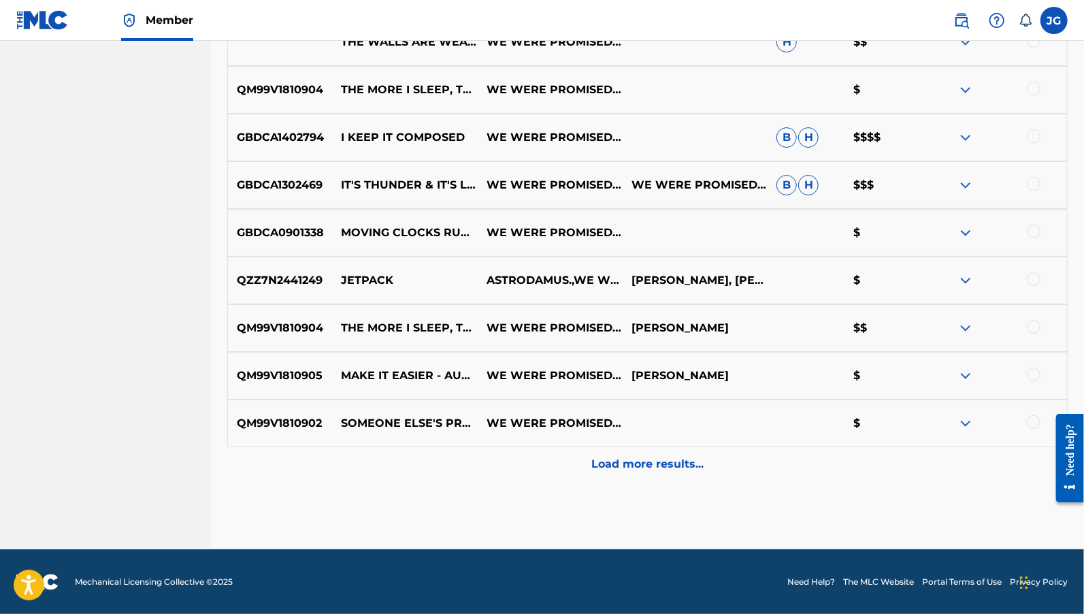
click at [618, 459] on p "Load more results..." at bounding box center [647, 464] width 112 height 16
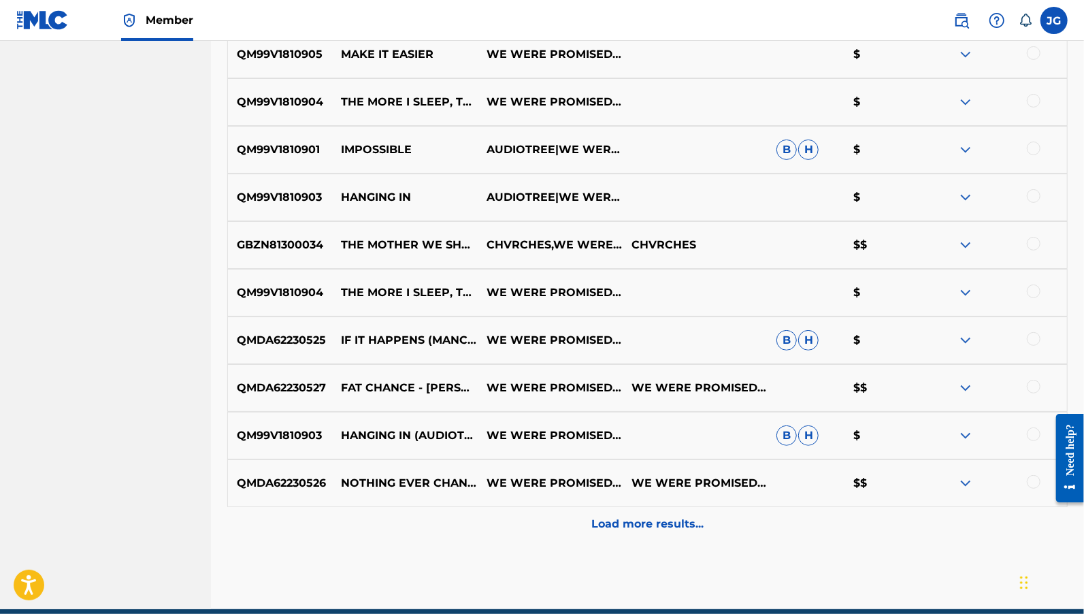
scroll to position [6789, 0]
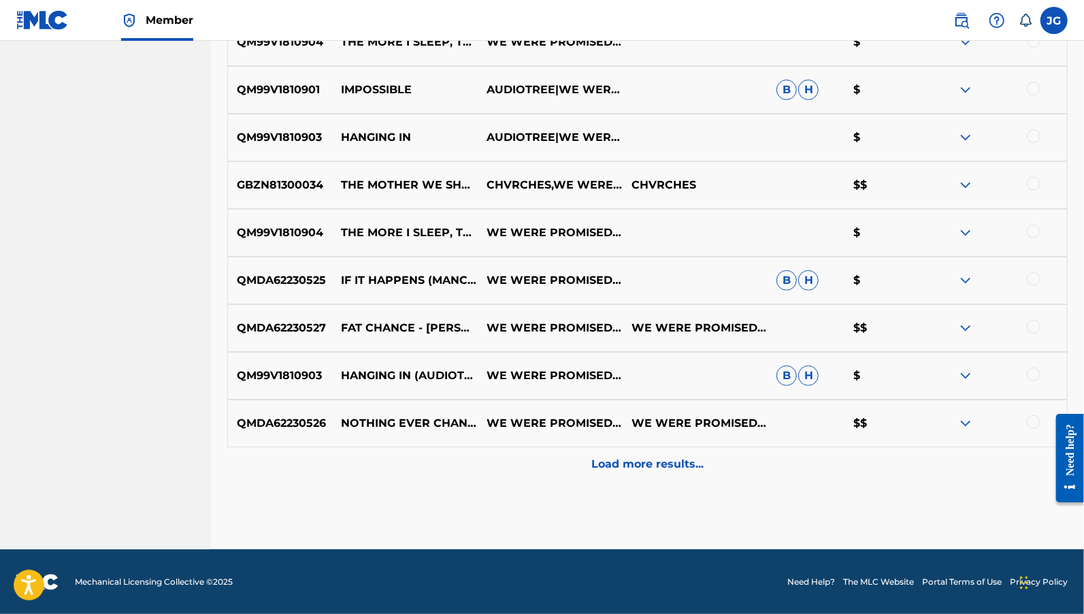
click at [642, 474] on div "Load more results..." at bounding box center [647, 464] width 841 height 34
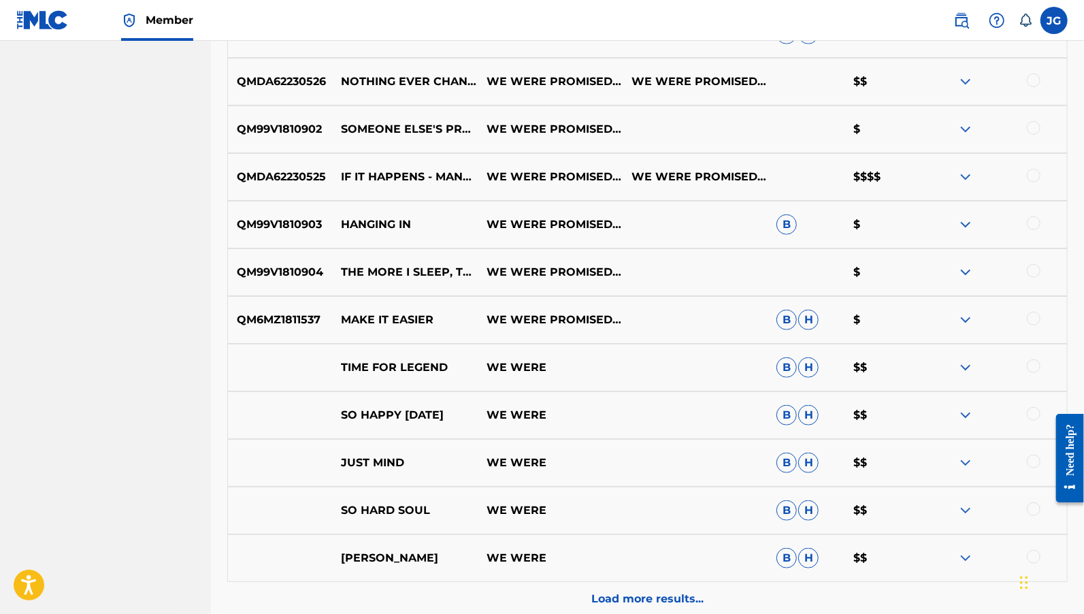
scroll to position [7130, 0]
